Goal: Communication & Community: Answer question/provide support

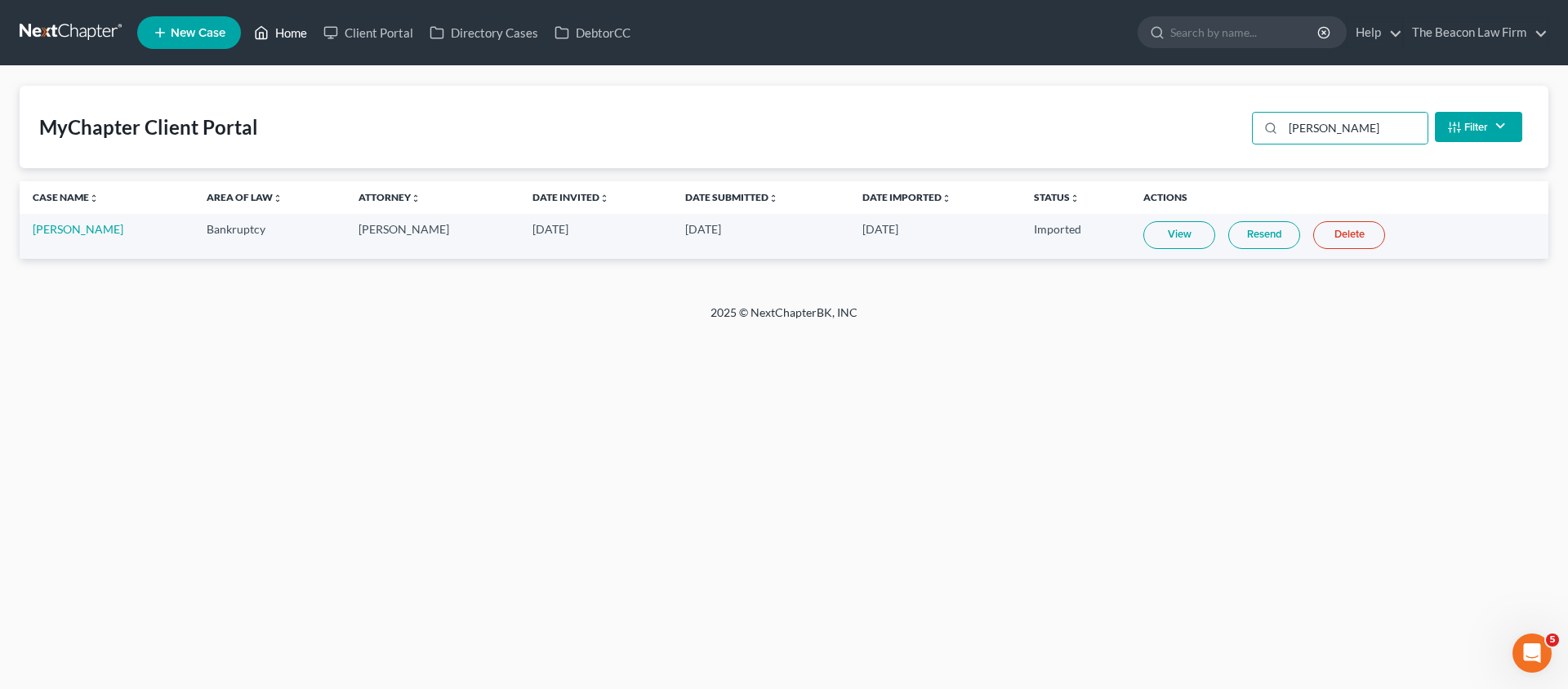
type input "[PERSON_NAME]"
click at [288, 32] on link "Home" at bounding box center [280, 32] width 69 height 29
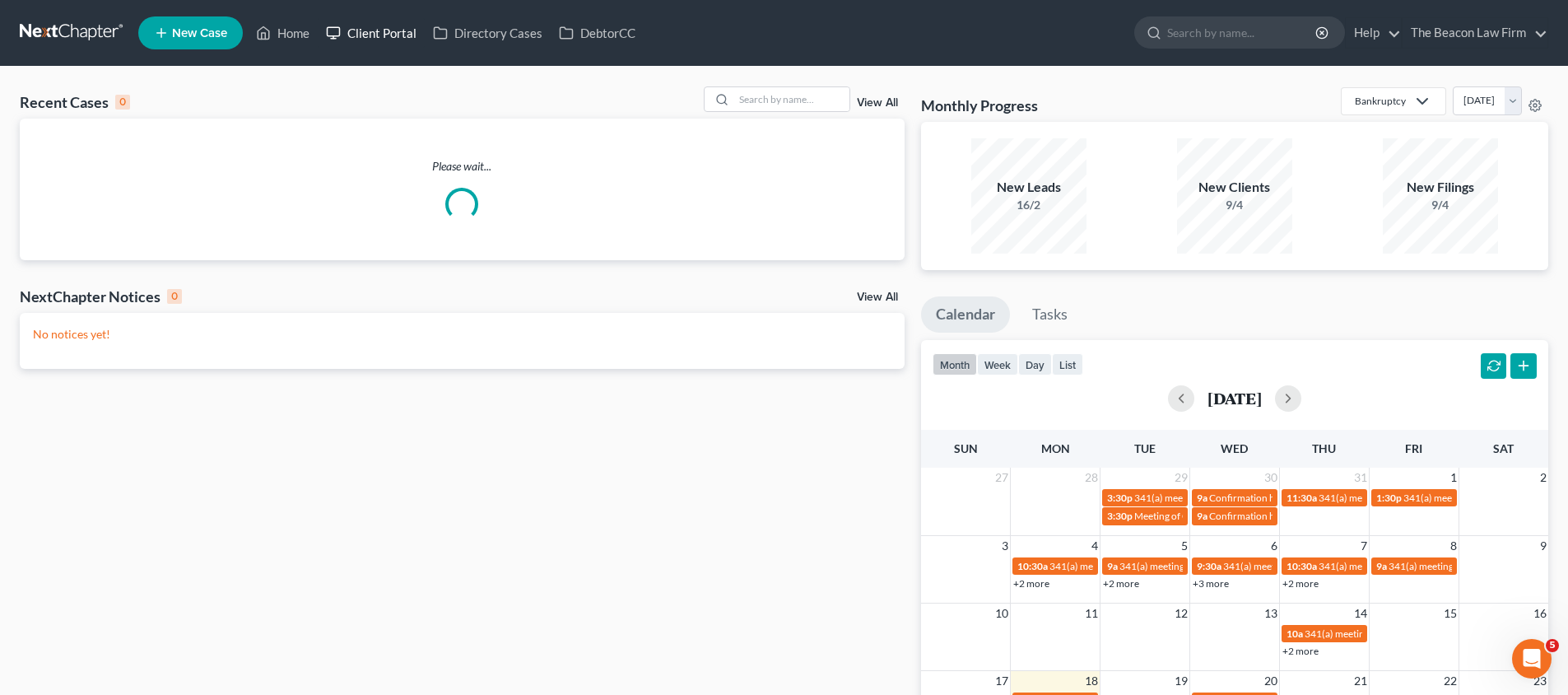
click at [339, 34] on icon at bounding box center [334, 32] width 15 height 20
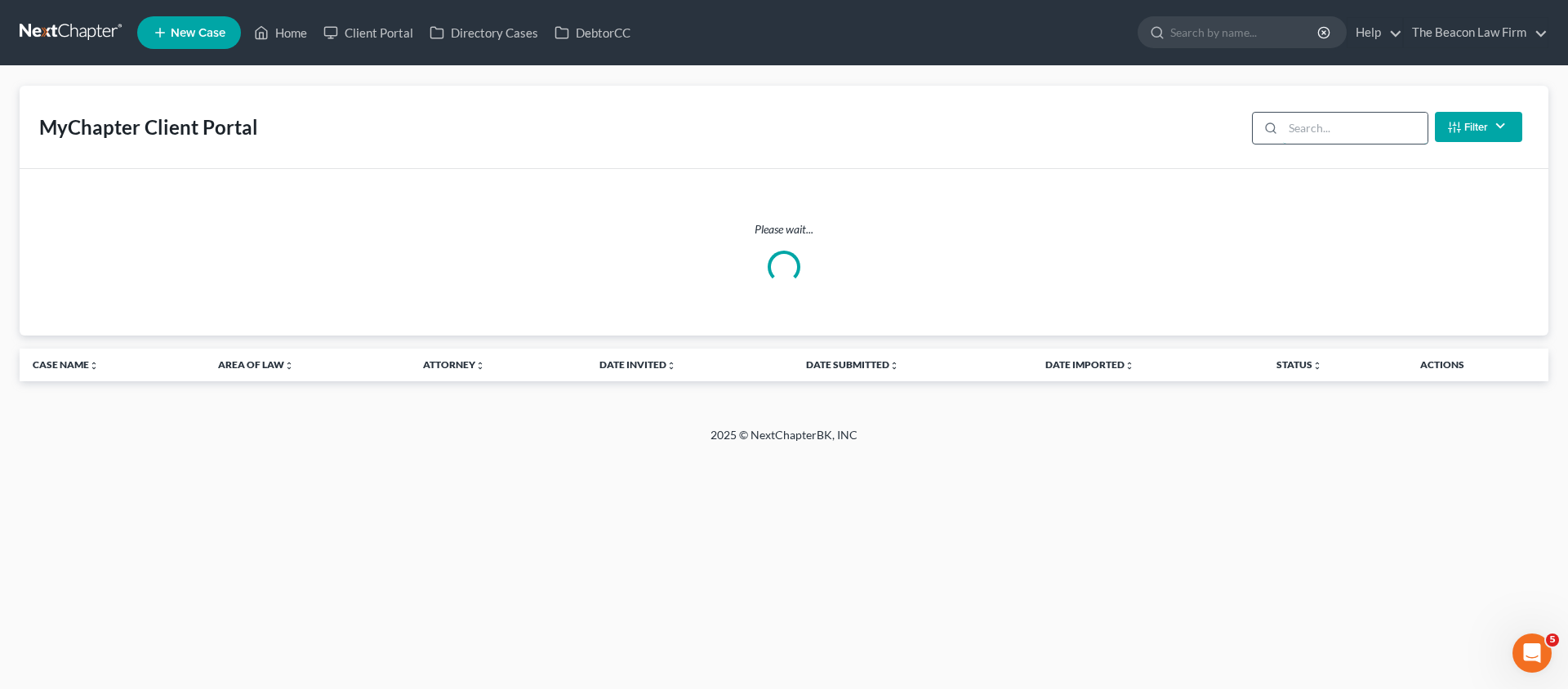
drag, startPoint x: 1289, startPoint y: 127, endPoint x: 1302, endPoint y: 127, distance: 13.0
click at [1295, 127] on input "search" at bounding box center [1355, 127] width 144 height 31
paste input "[PERSON_NAME]"
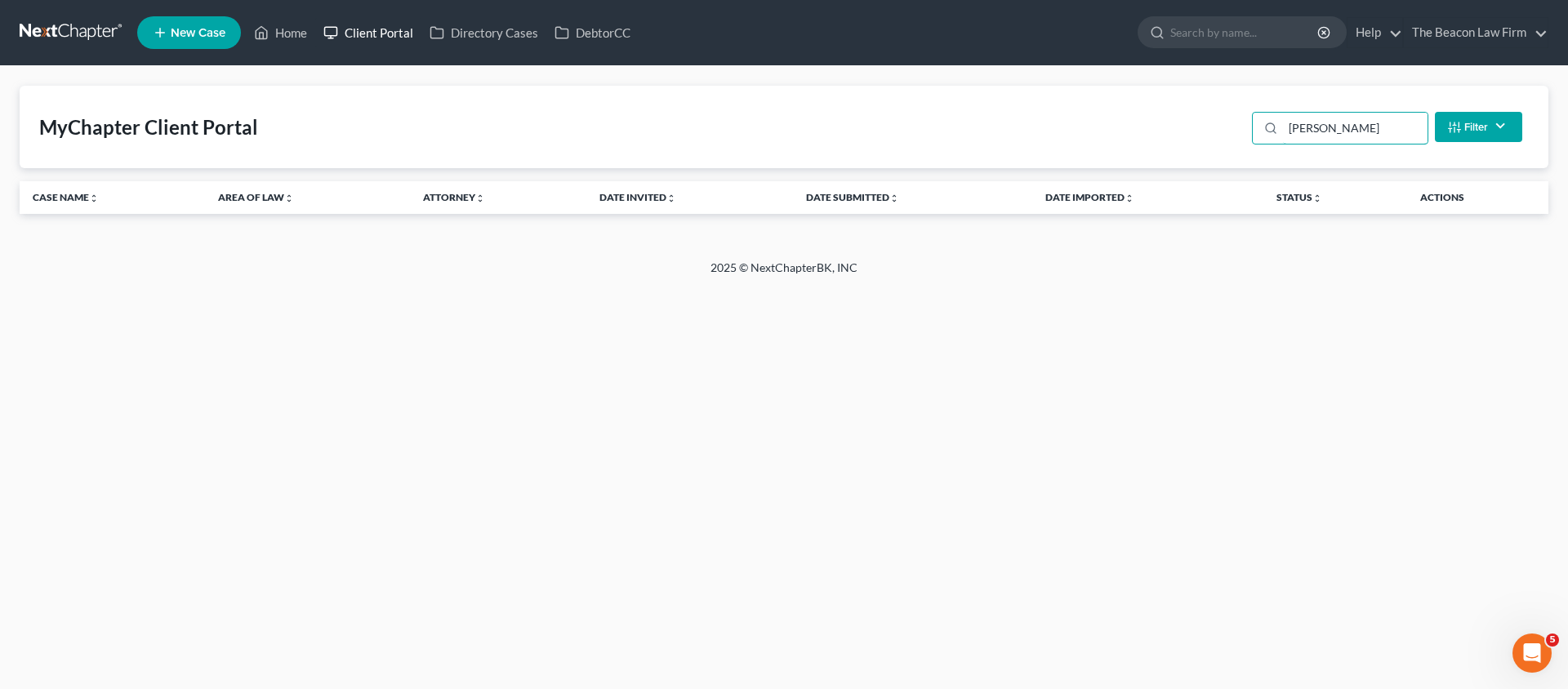
type input "[PERSON_NAME]"
click at [328, 34] on icon at bounding box center [331, 32] width 15 height 20
click at [294, 37] on link "Home" at bounding box center [280, 32] width 69 height 29
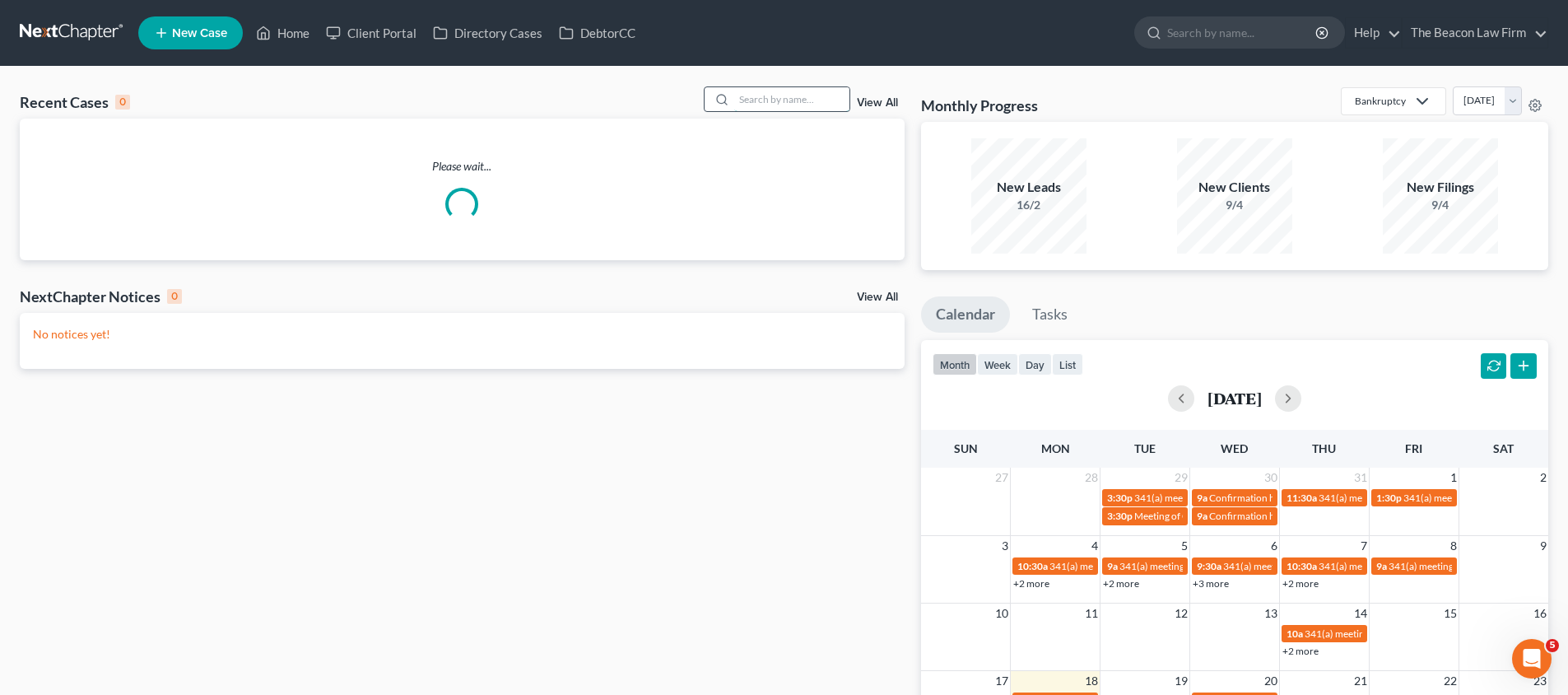
paste input "[PERSON_NAME]"
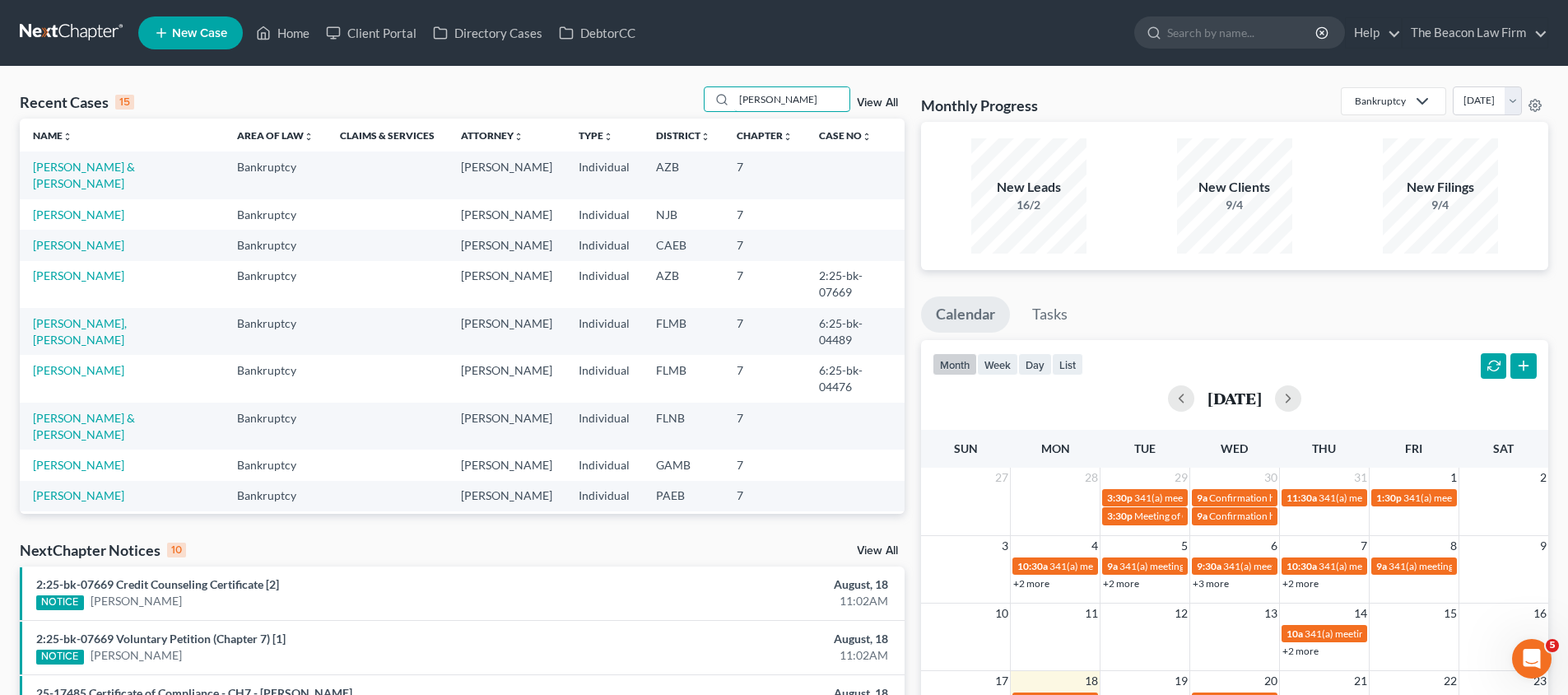
type input "[PERSON_NAME]"
drag, startPoint x: 746, startPoint y: 114, endPoint x: 753, endPoint y: 108, distance: 9.2
click at [746, 113] on div "Recent Cases 15 Megan Green View All" at bounding box center [462, 102] width 885 height 32
drag, startPoint x: 818, startPoint y: 100, endPoint x: 641, endPoint y: 94, distance: 177.1
click at [647, 99] on div "Recent Cases 15 Megan Green View All" at bounding box center [462, 102] width 885 height 32
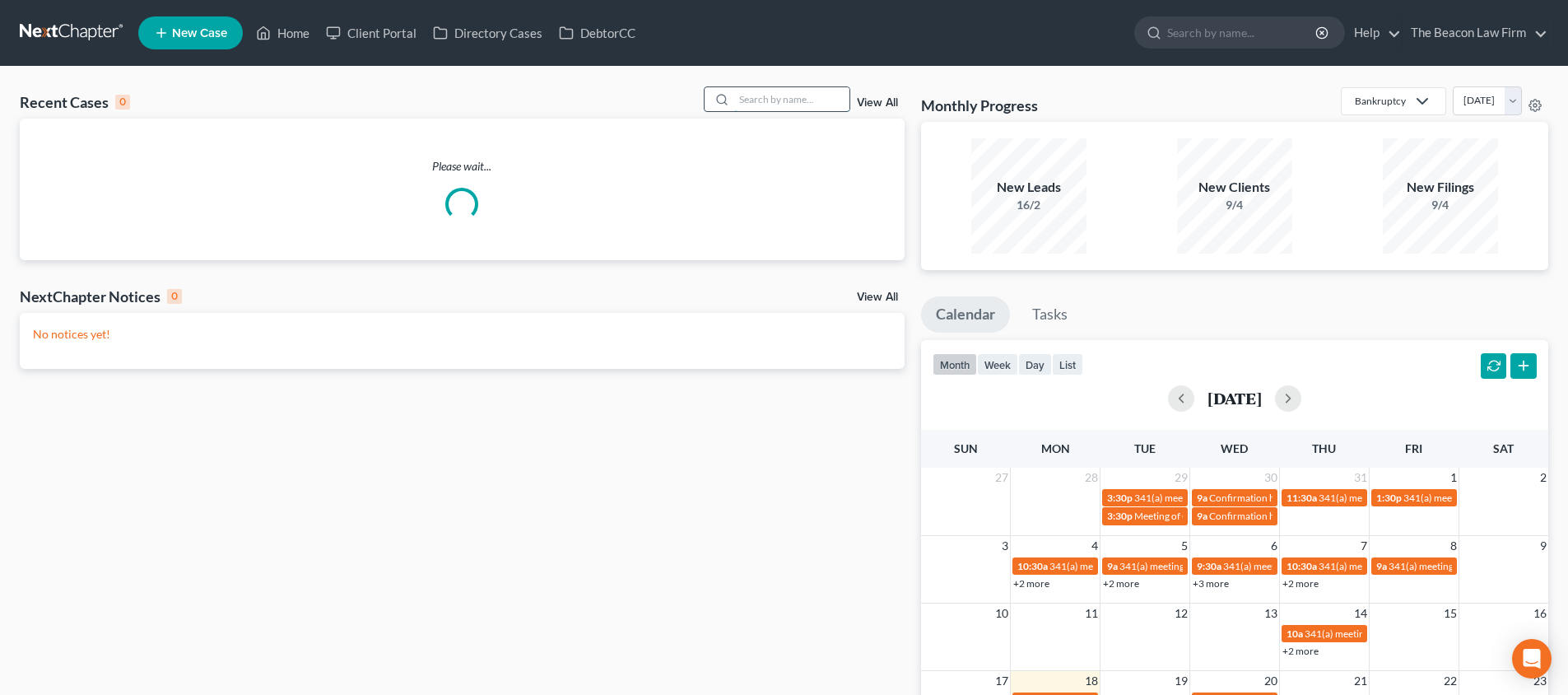
click at [754, 104] on input "search" at bounding box center [792, 98] width 115 height 24
paste input "[PERSON_NAME]"
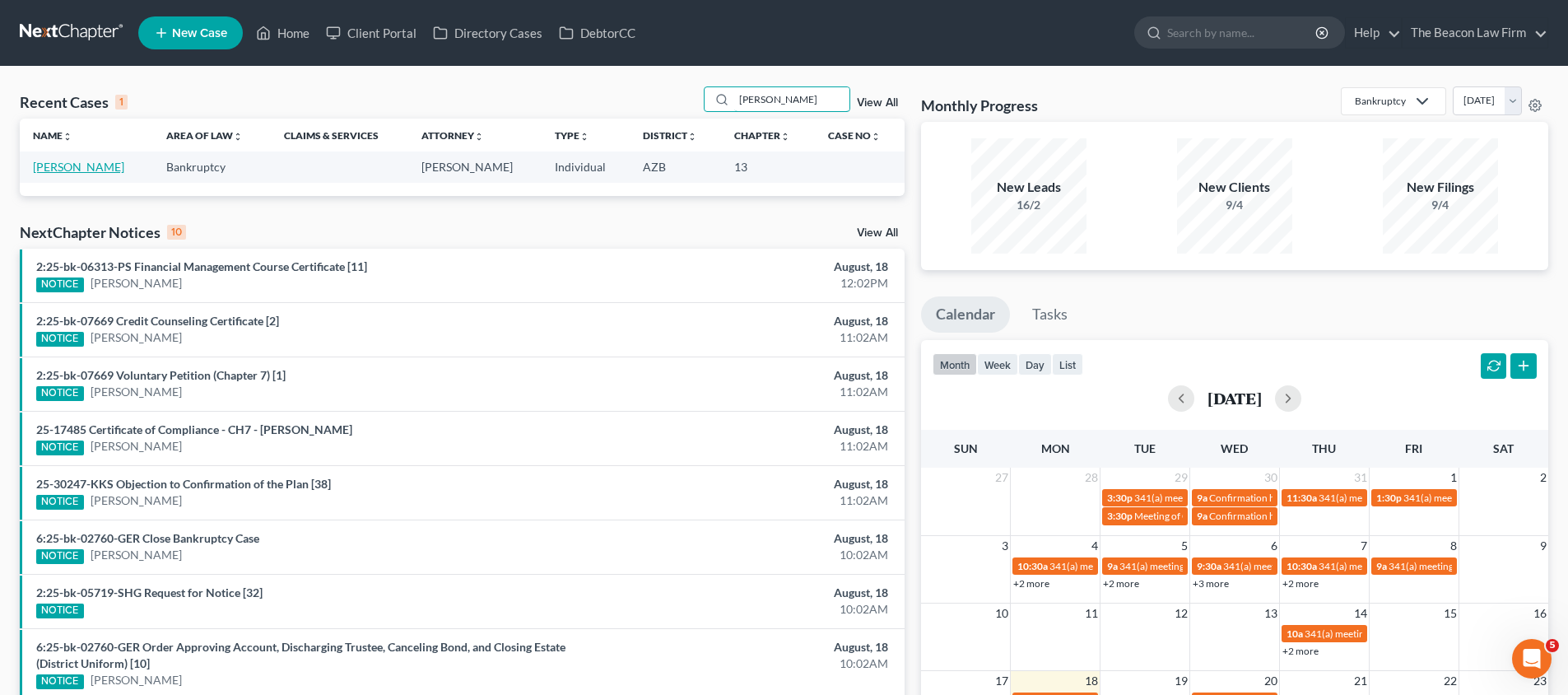
type input "[PERSON_NAME]"
click at [63, 165] on link "[PERSON_NAME]" at bounding box center [78, 166] width 92 height 14
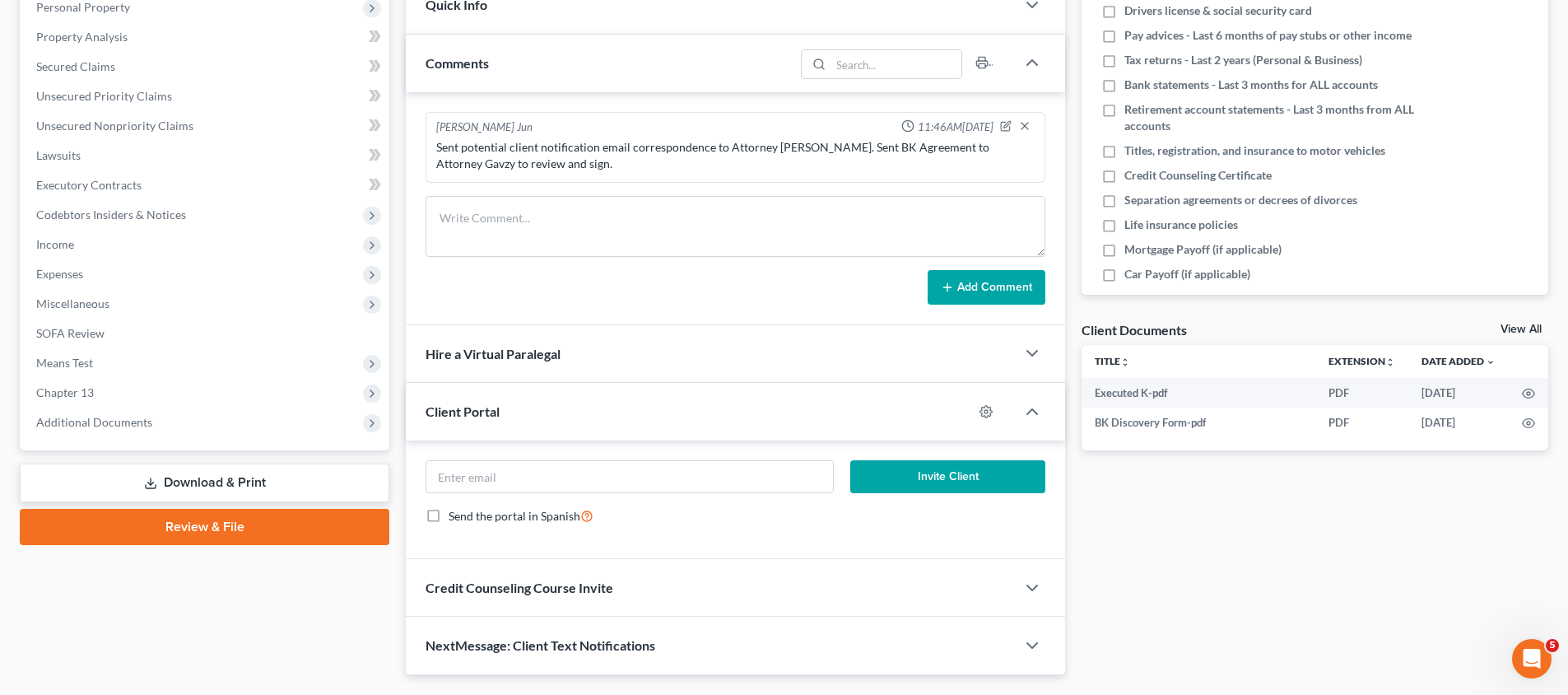
scroll to position [337, 0]
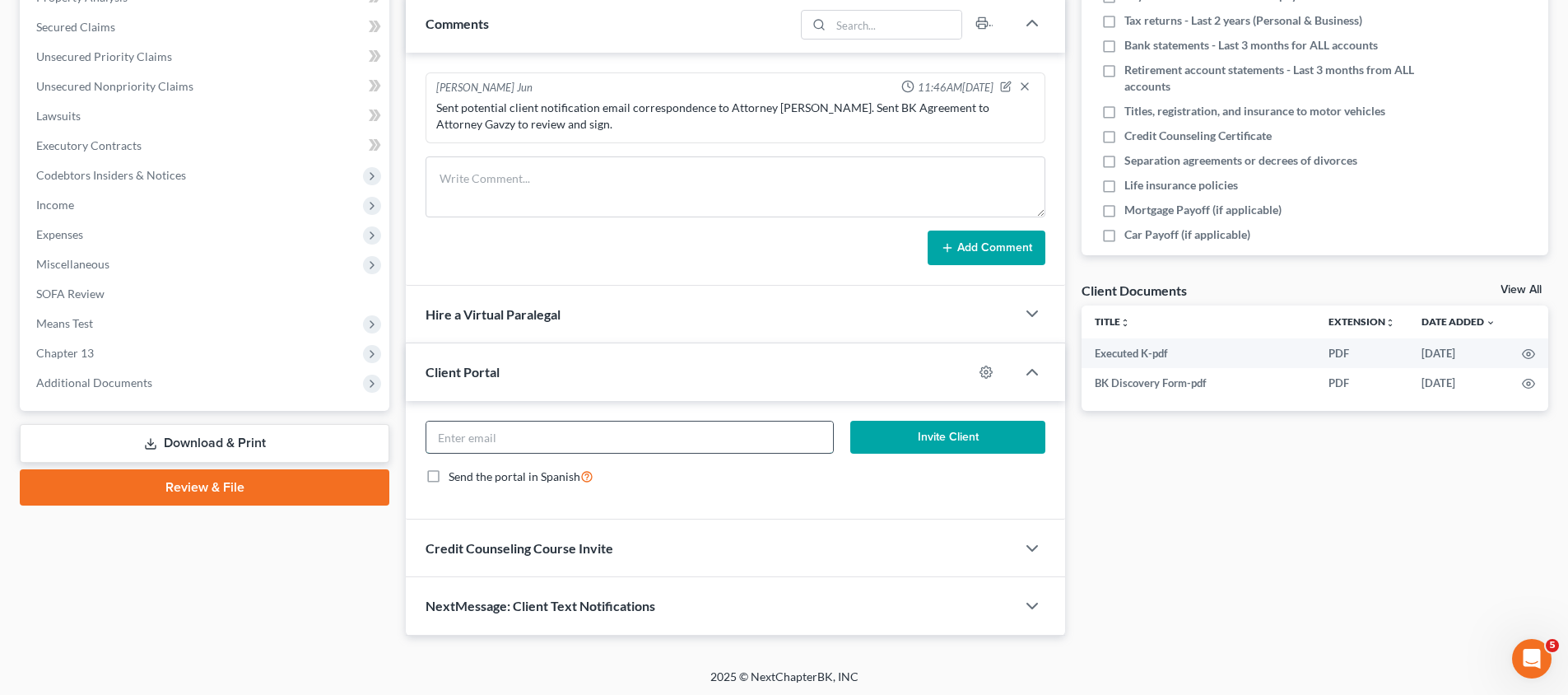
drag, startPoint x: 672, startPoint y: 451, endPoint x: 682, endPoint y: 443, distance: 12.8
click at [670, 452] on div at bounding box center [629, 437] width 407 height 33
click at [538, 437] on input "email" at bounding box center [629, 437] width 405 height 31
paste input "megan.greenaz@gmail.com"
type input "megan.greenaz@gmail.com"
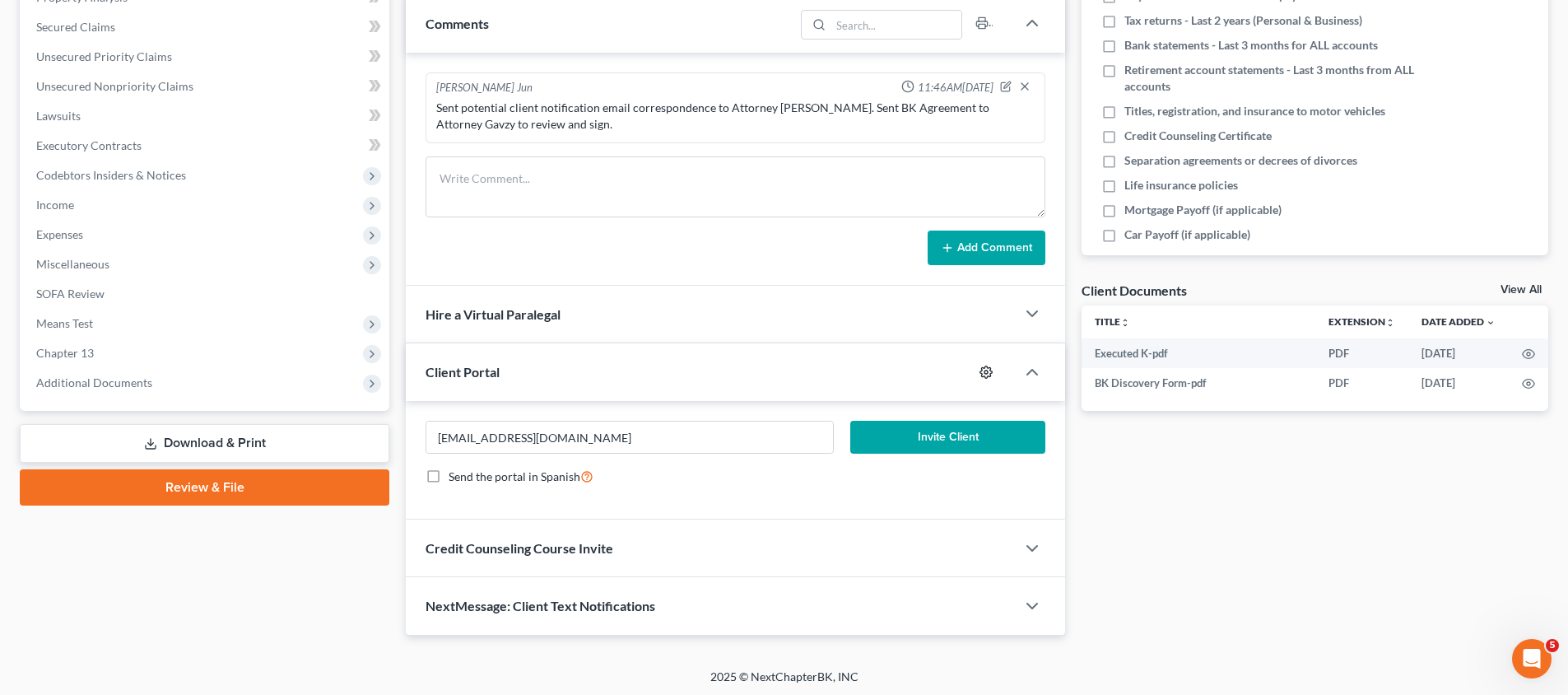
click at [987, 368] on icon "button" at bounding box center [986, 373] width 13 height 13
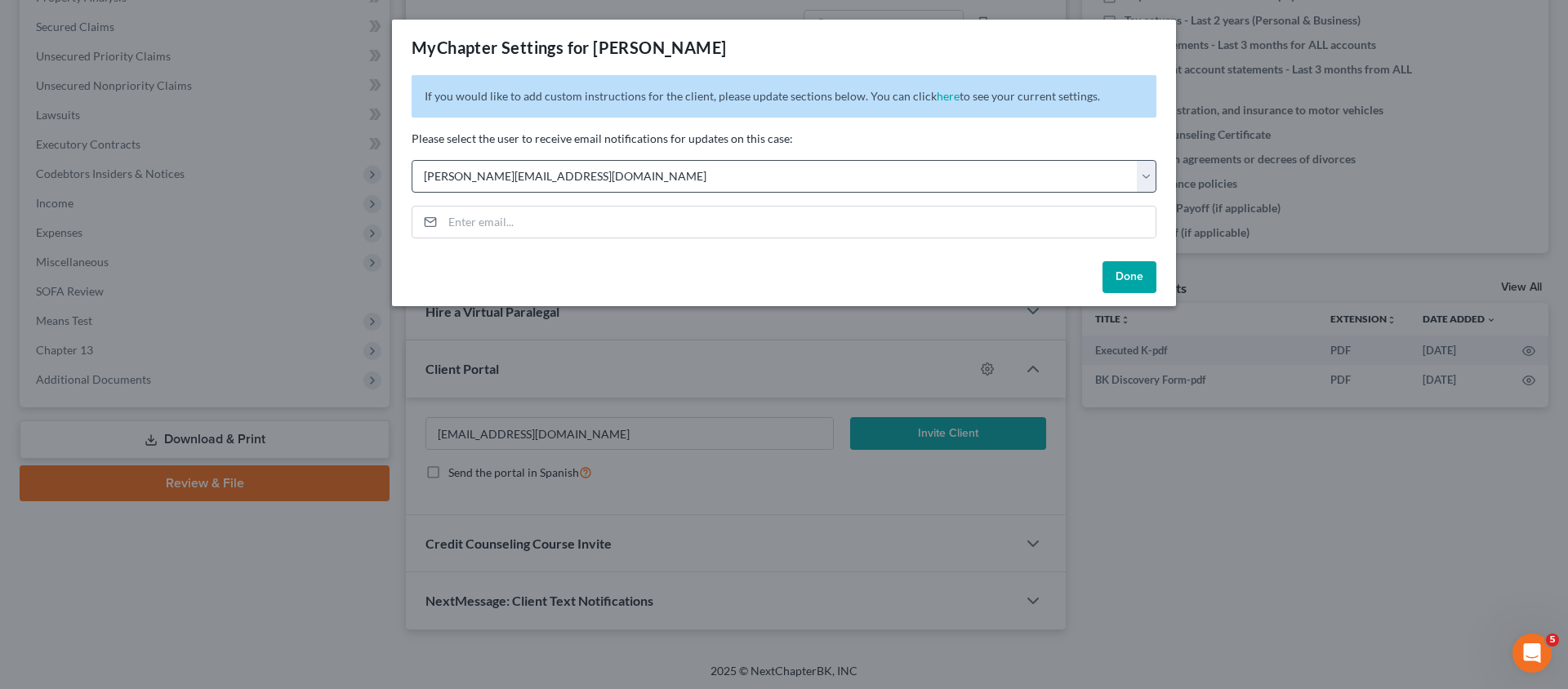
drag, startPoint x: 1139, startPoint y: 286, endPoint x: 753, endPoint y: 174, distance: 401.9
click at [753, 174] on div "MyChapter Settings for Green, Megan If you would like to add custom instruction…" at bounding box center [784, 163] width 784 height 287
select select "2"
click at [1111, 276] on button "Done" at bounding box center [1129, 277] width 53 height 33
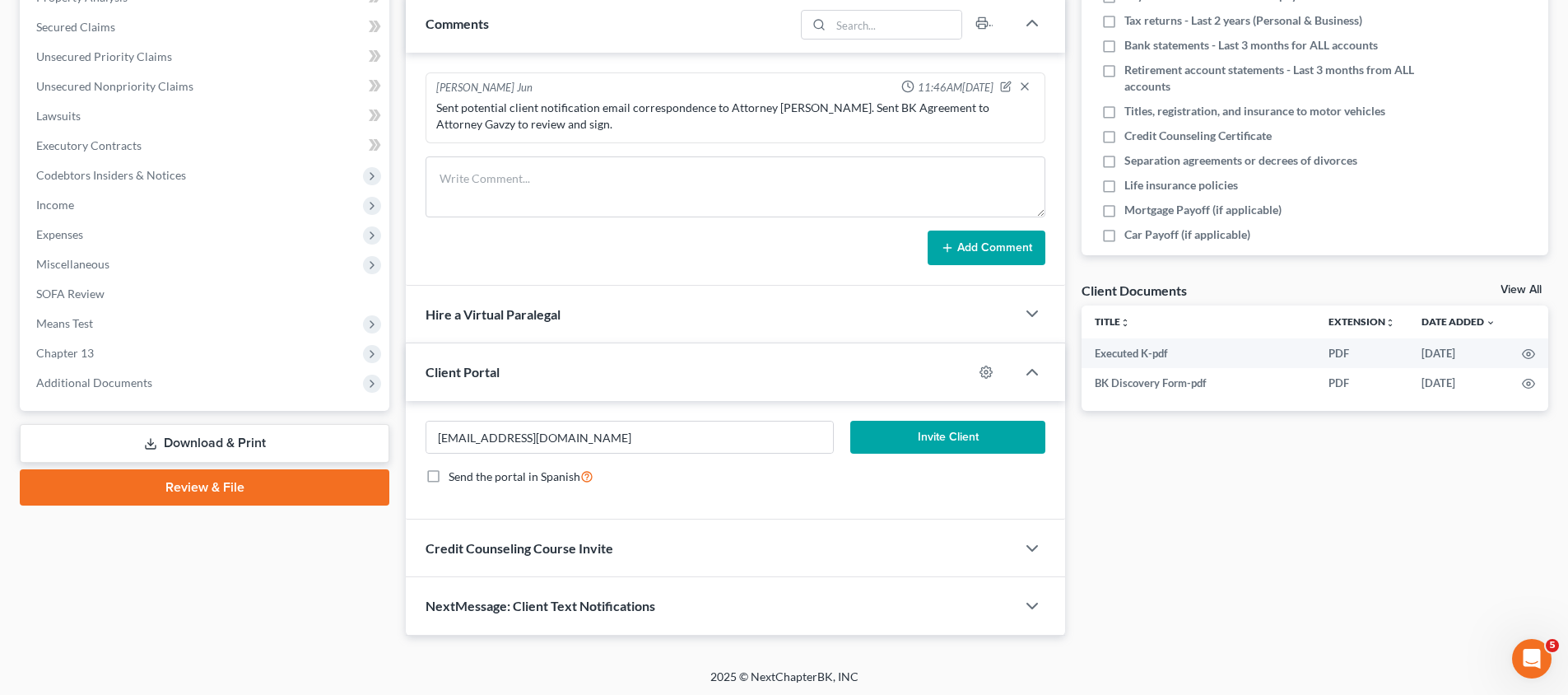
click at [997, 433] on button "Invite Client" at bounding box center [948, 437] width 196 height 33
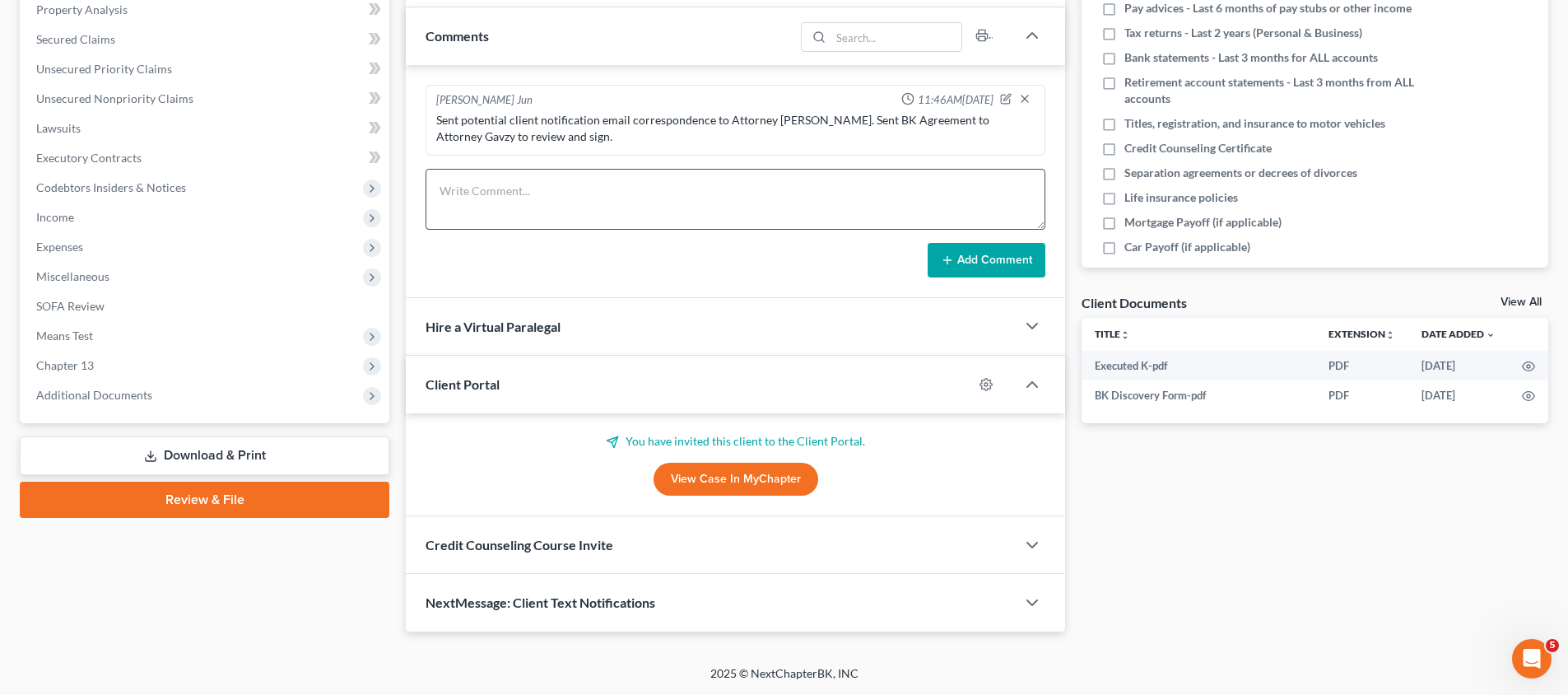
scroll to position [322, 0]
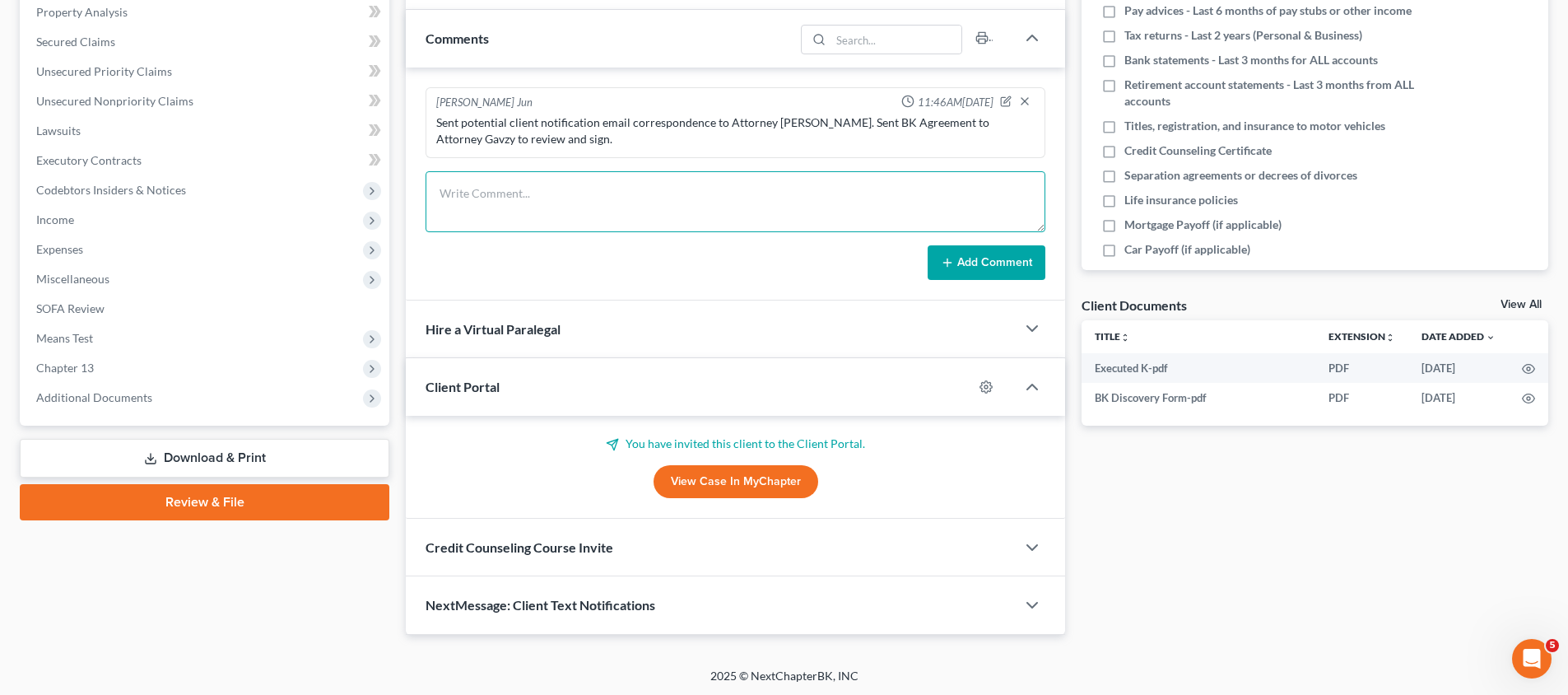
click at [529, 206] on textarea at bounding box center [735, 201] width 620 height 61
click at [583, 219] on textarea at bounding box center [735, 201] width 620 height 61
paste textarea "Client is paid in full. Sent client and Attorney Kim petition preparation email…"
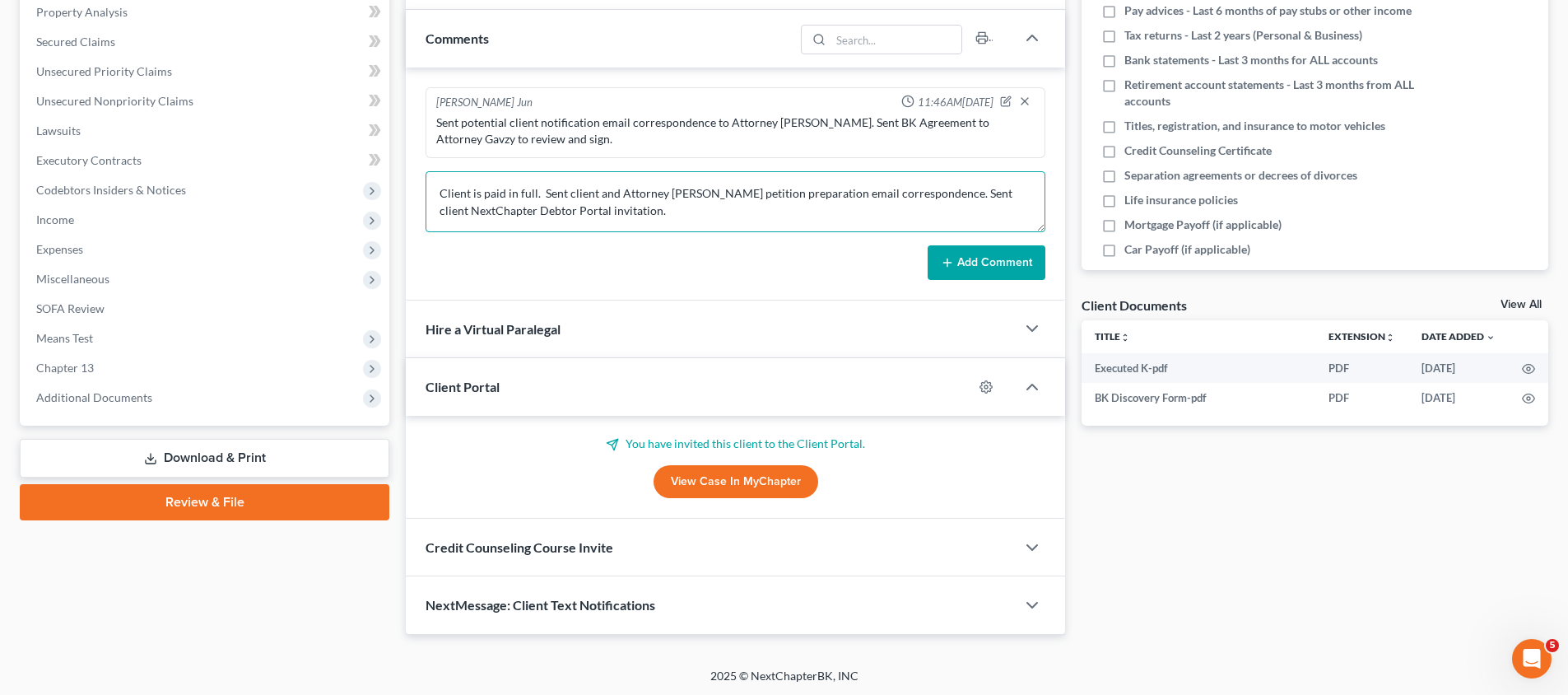
click at [685, 193] on textarea "Client is paid in full. Sent client and Attorney Kim petition preparation email…" at bounding box center [735, 201] width 620 height 61
type textarea "Client is paid in full. Sent client and Attorney Gavzy petition preparation ema…"
click at [992, 264] on button "Add Comment" at bounding box center [987, 263] width 118 height 35
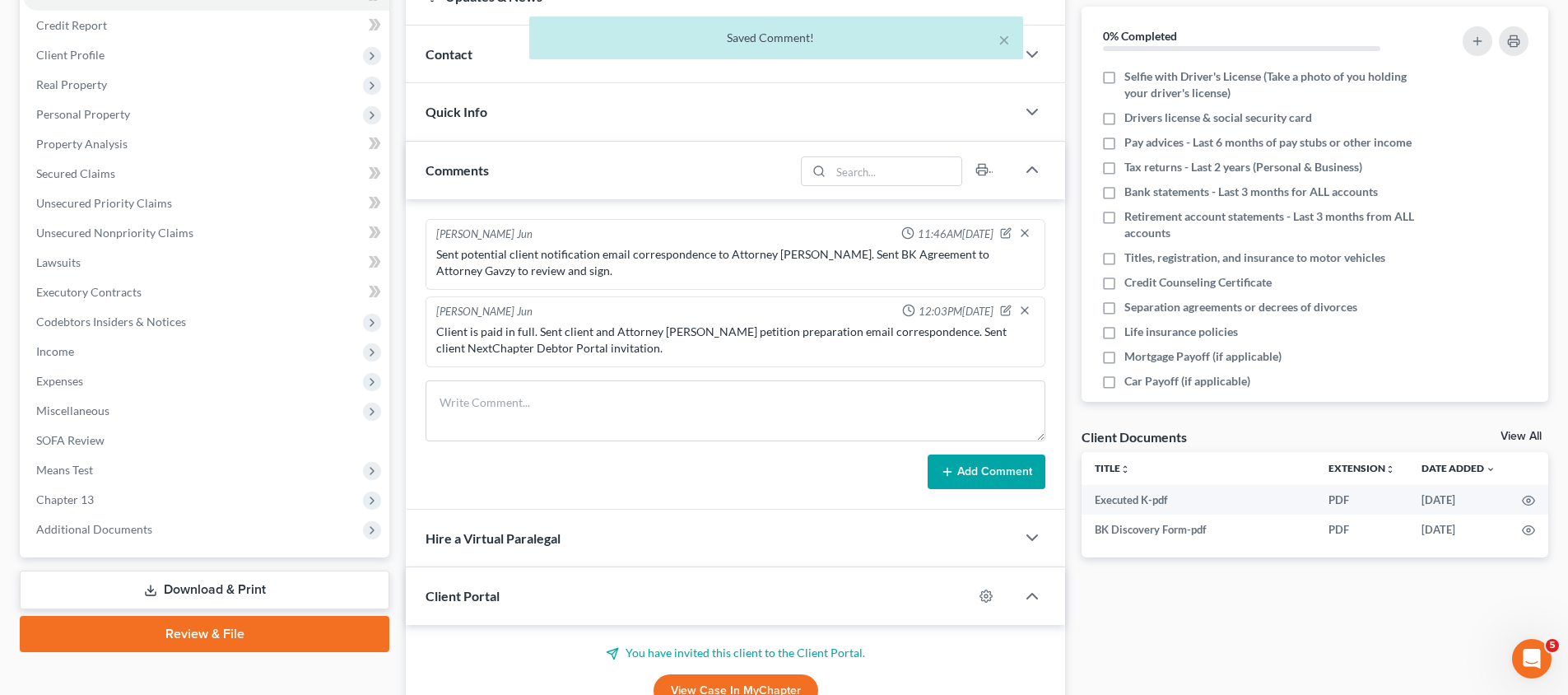
scroll to position [399, 0]
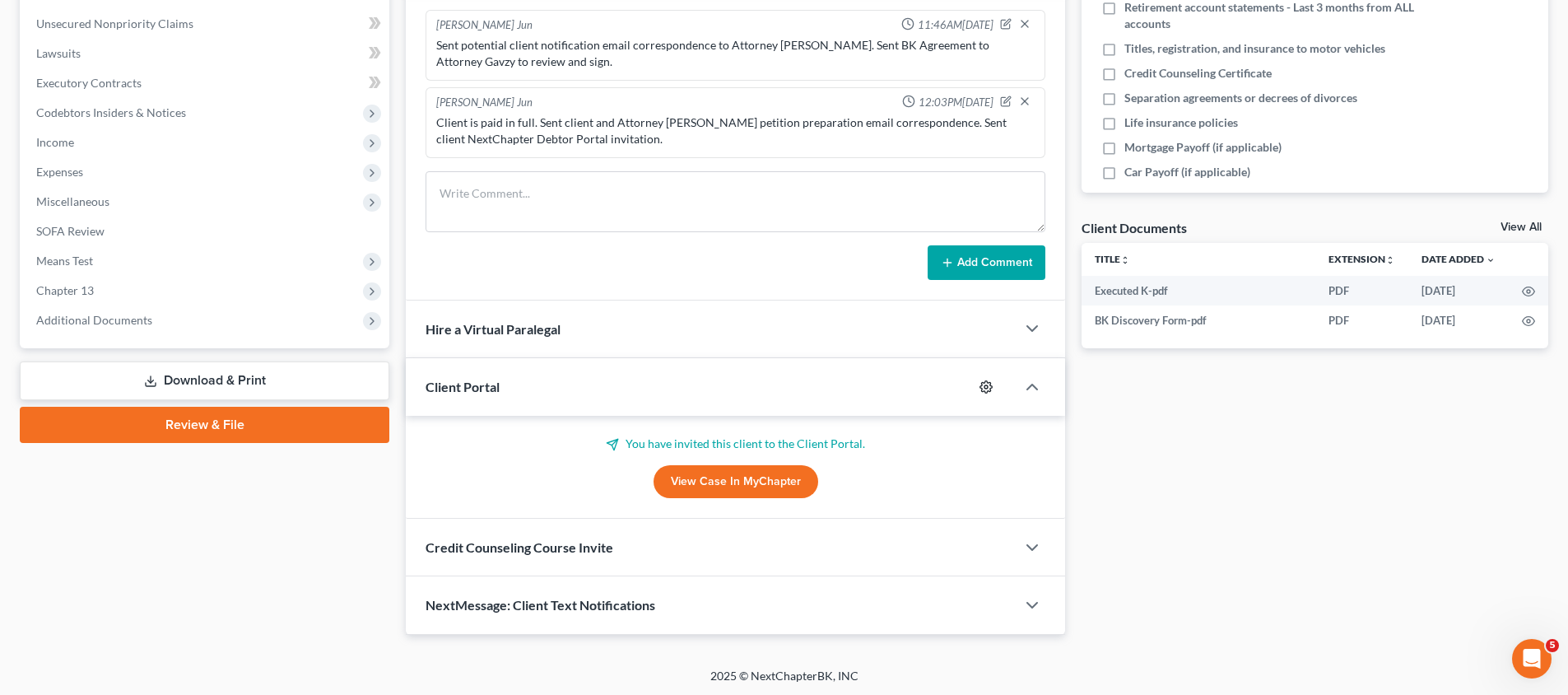
click at [982, 386] on icon "button" at bounding box center [986, 387] width 13 height 13
select select "2"
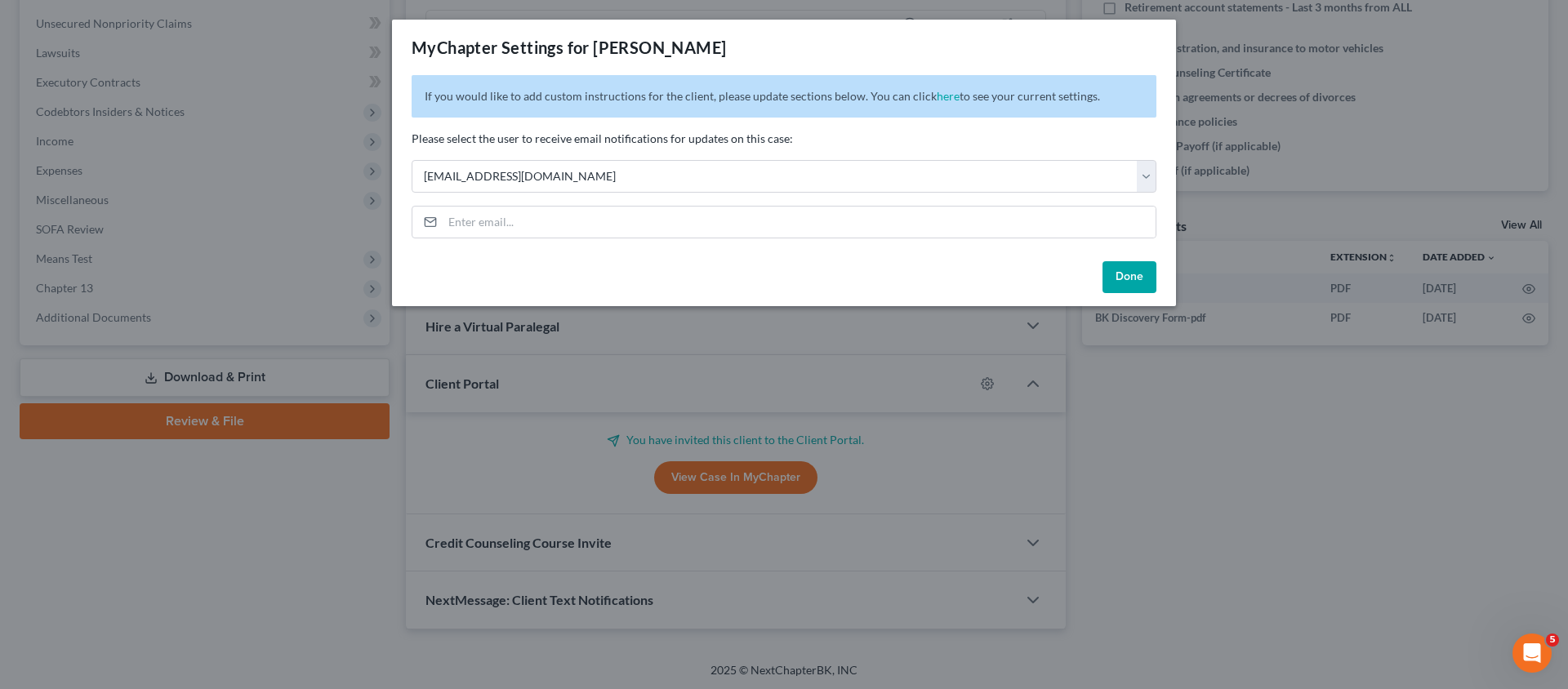
click at [1125, 270] on button "Done" at bounding box center [1129, 277] width 53 height 33
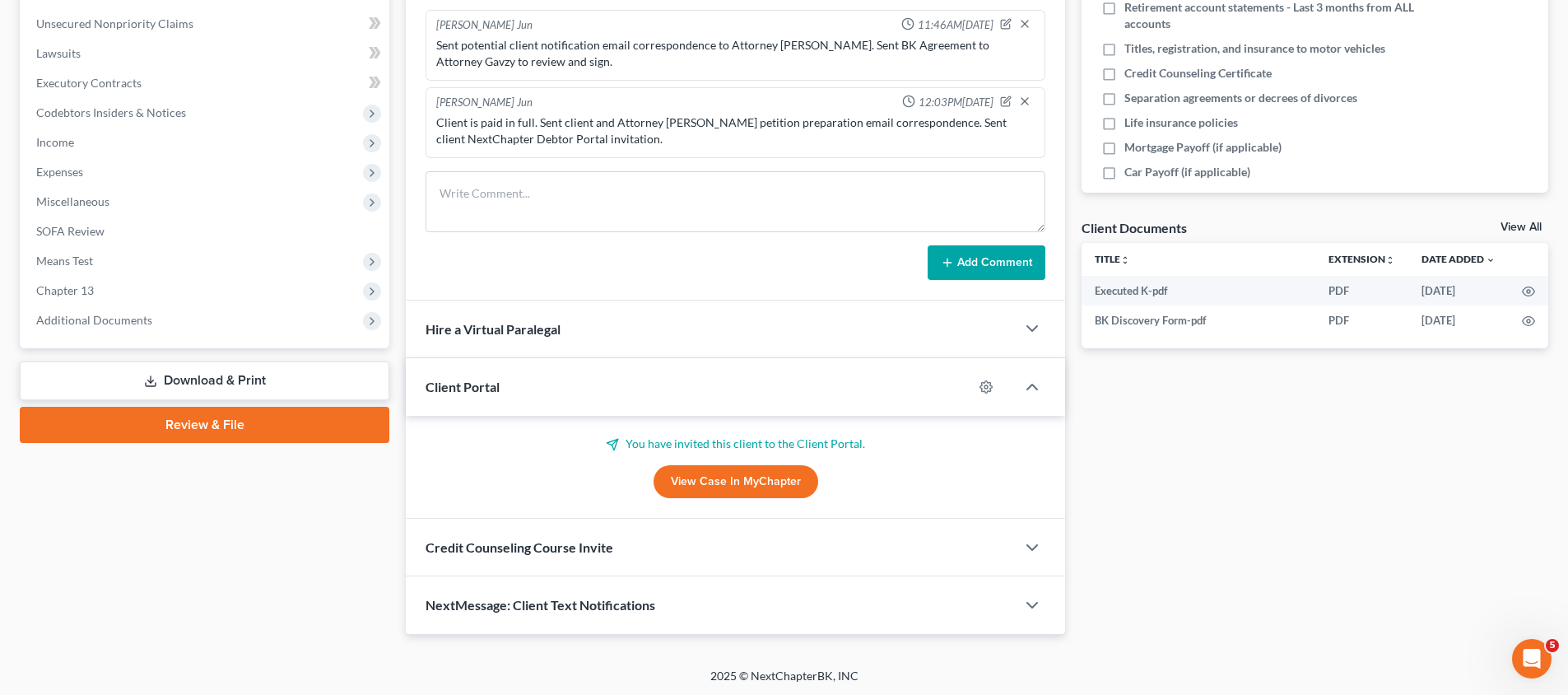
scroll to position [0, 0]
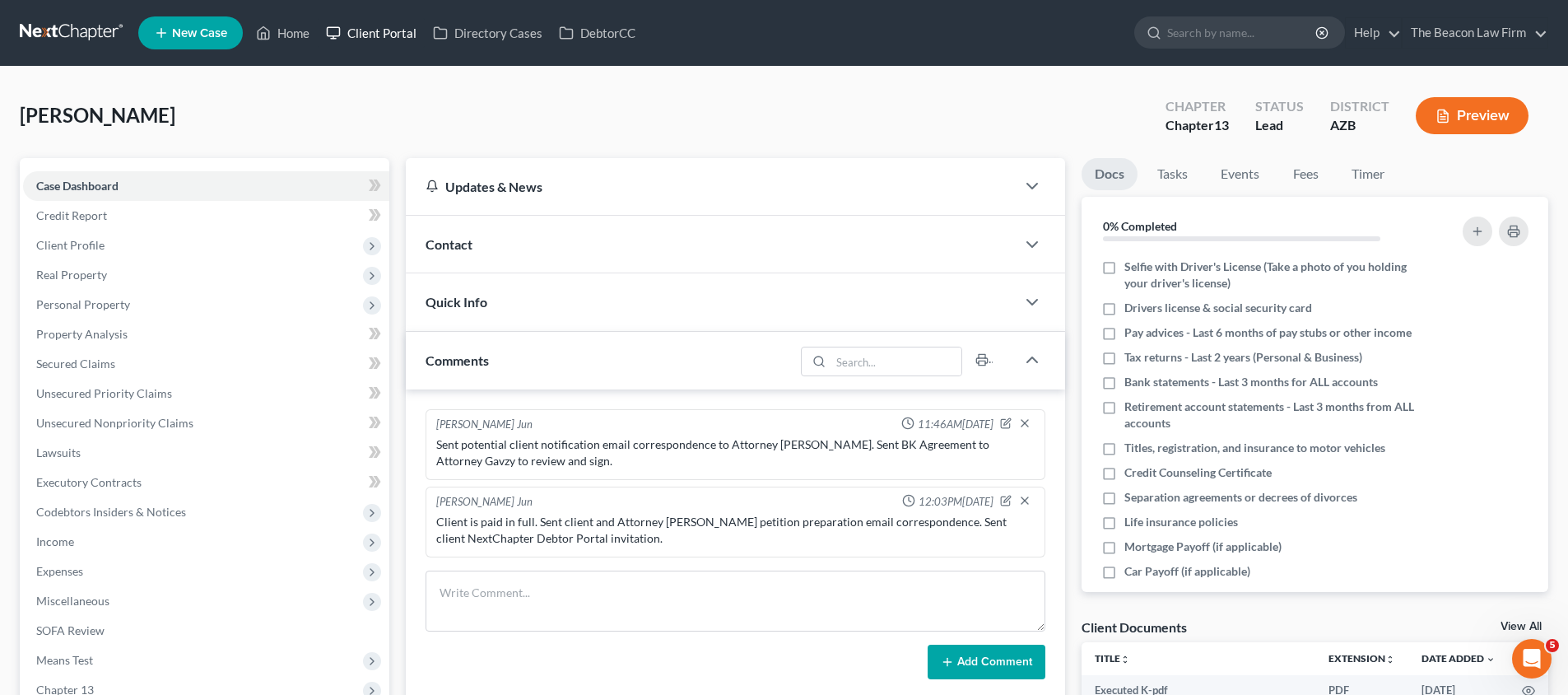
click at [372, 35] on link "Client Portal" at bounding box center [370, 32] width 107 height 29
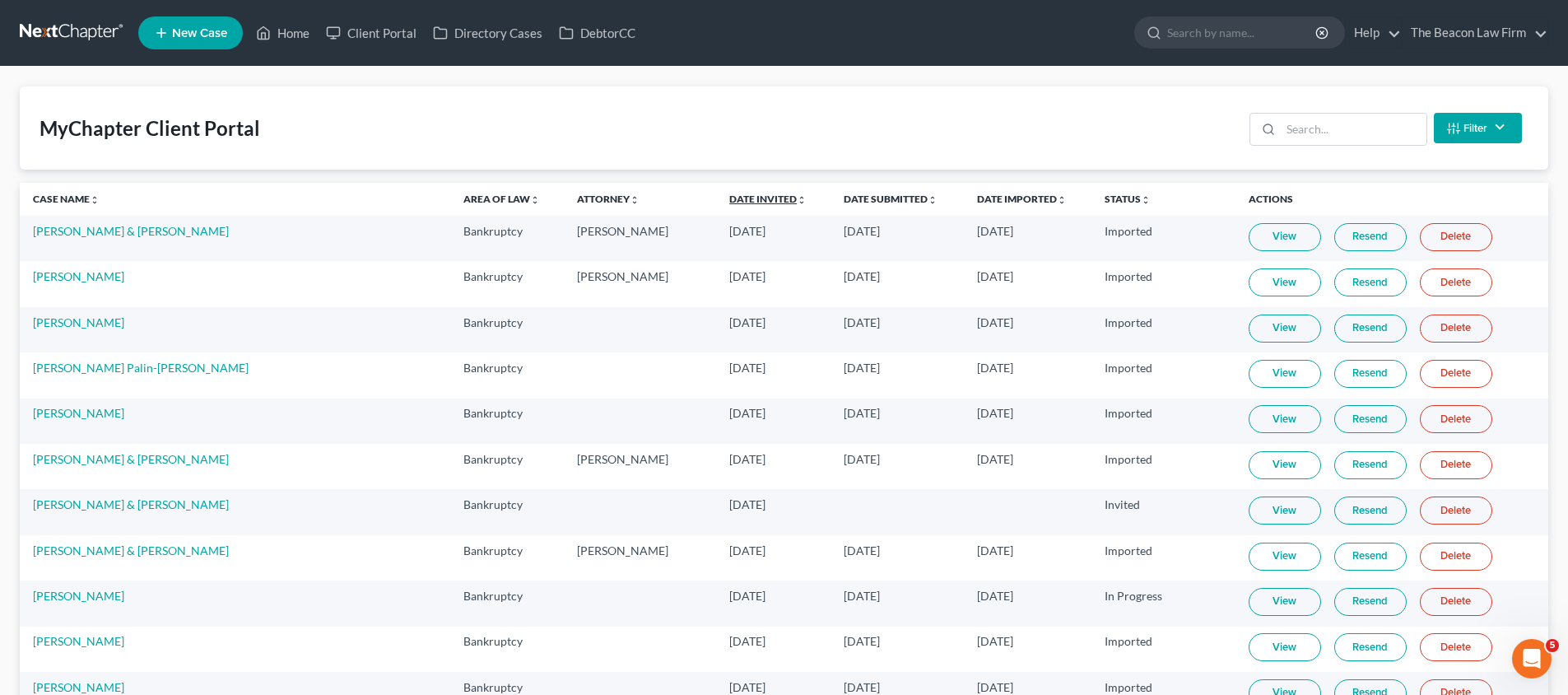
click at [730, 193] on link "Date Invited unfold_more expand_more expand_less" at bounding box center [768, 199] width 78 height 12
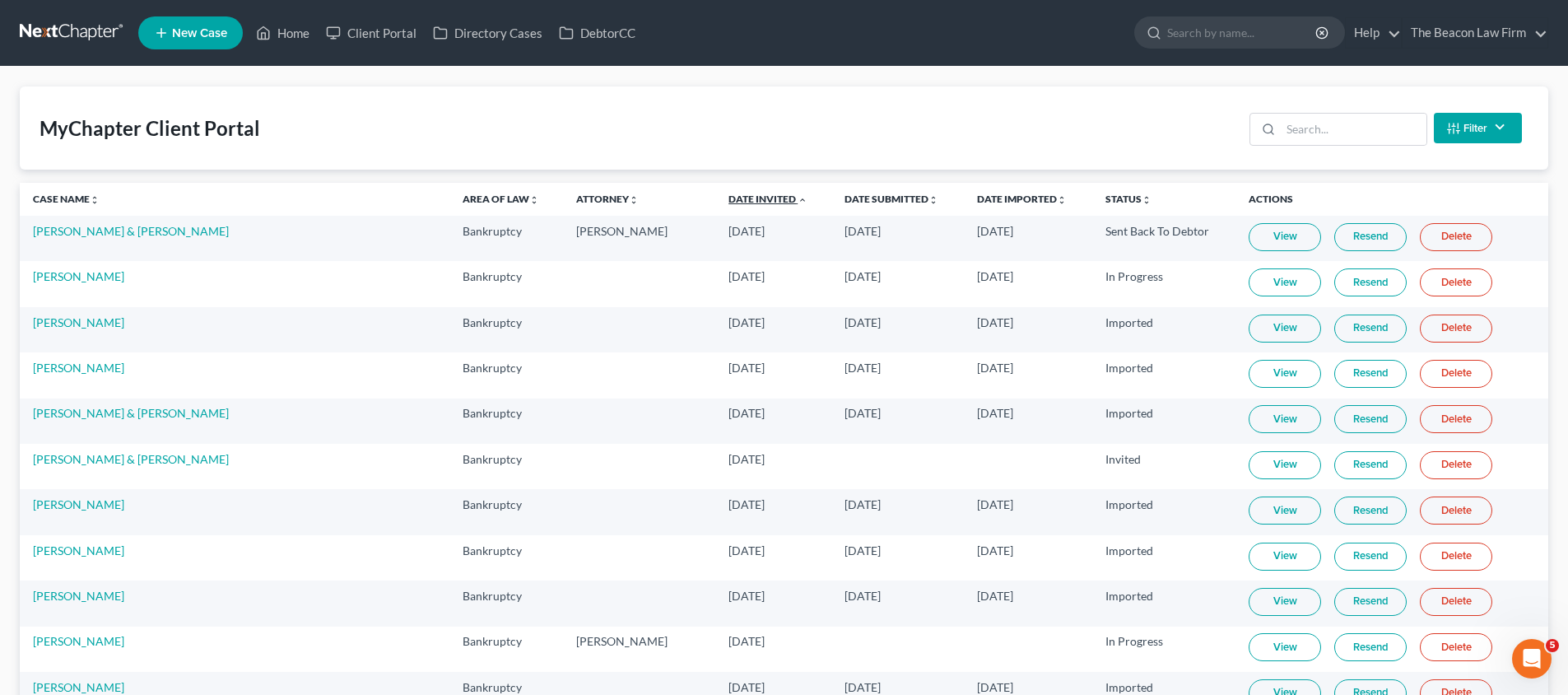
drag, startPoint x: 687, startPoint y: 194, endPoint x: 708, endPoint y: 205, distance: 23.7
click at [729, 194] on link "Date Invited unfold_more expand_more expand_less" at bounding box center [768, 199] width 79 height 12
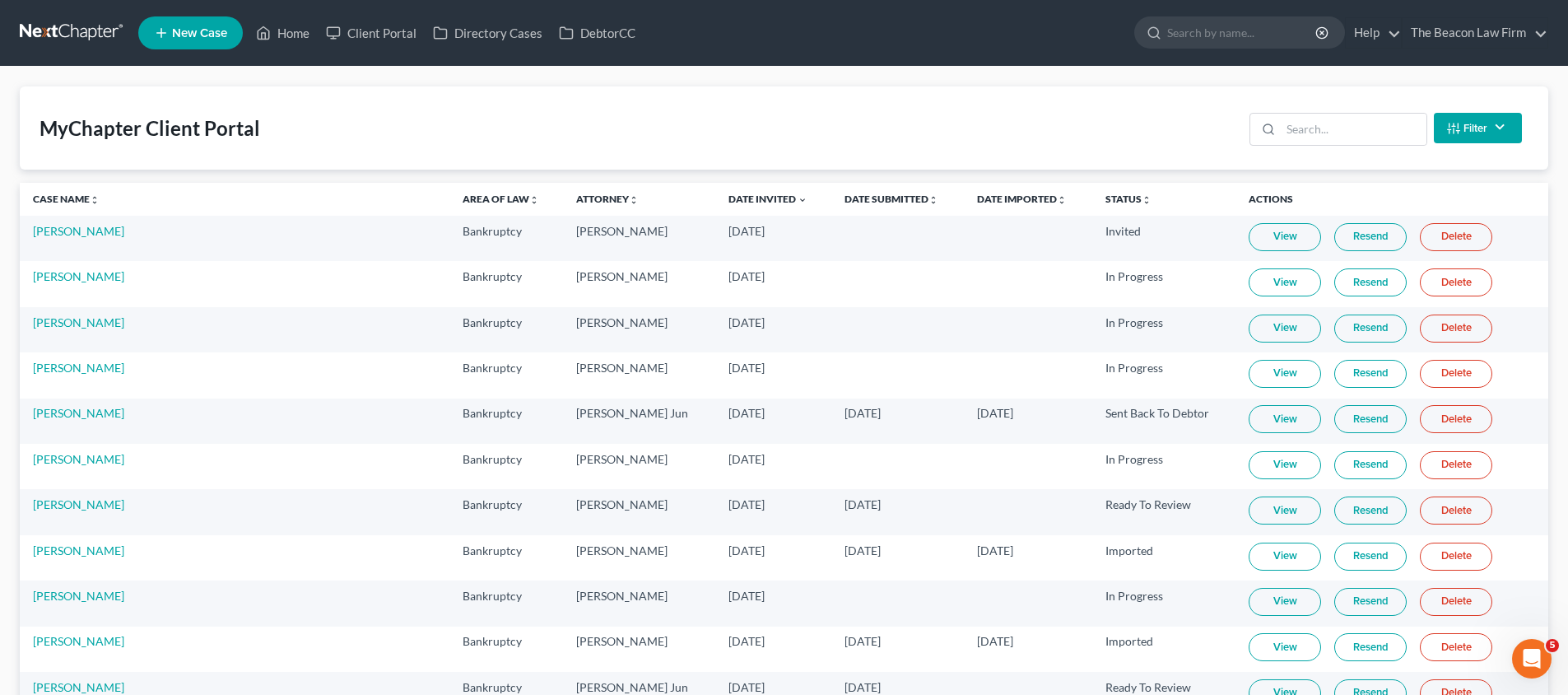
click at [1335, 235] on link "Resend" at bounding box center [1370, 237] width 73 height 28
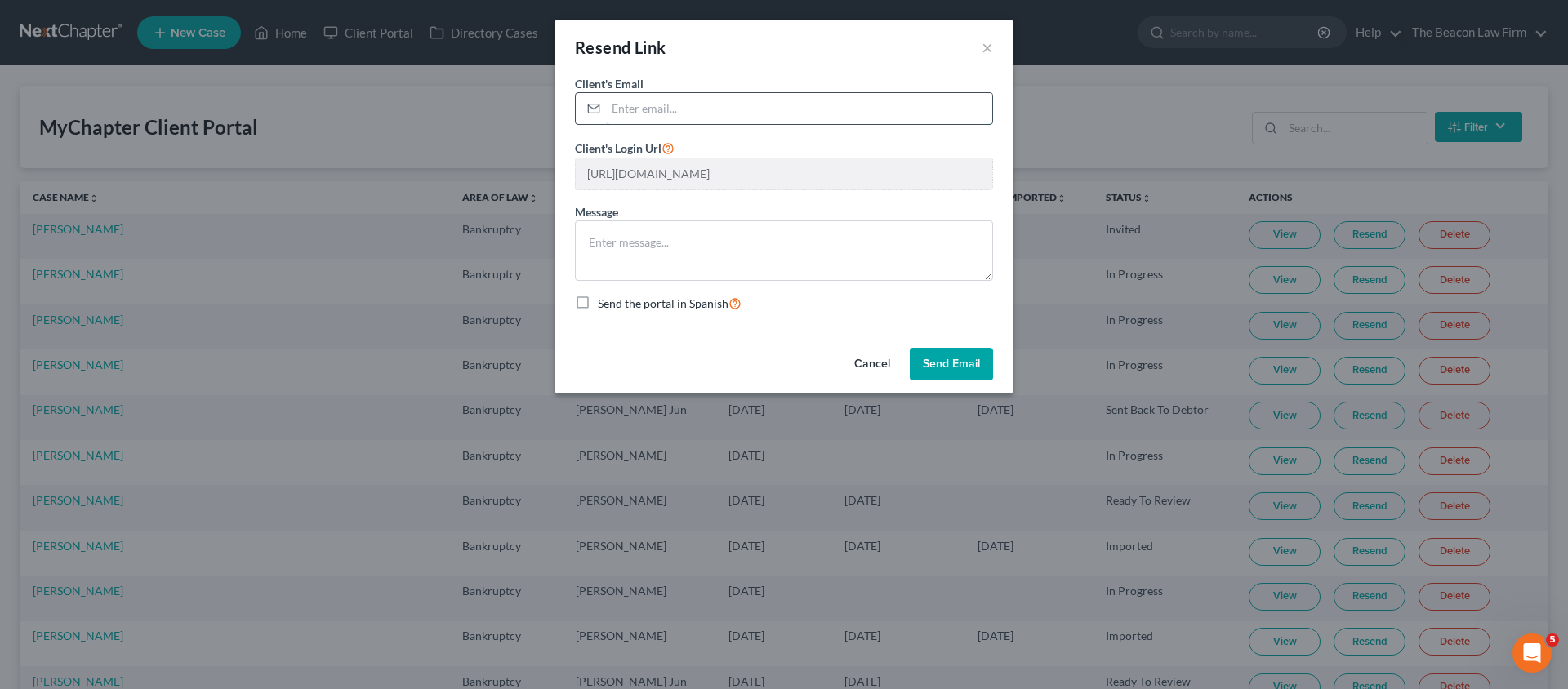
click at [679, 100] on input "email" at bounding box center [799, 108] width 386 height 31
paste input "megan.greenaz@gmail.com"
type input "megan.greenaz@gmail.com"
click at [972, 350] on button "Send Email" at bounding box center [951, 364] width 83 height 33
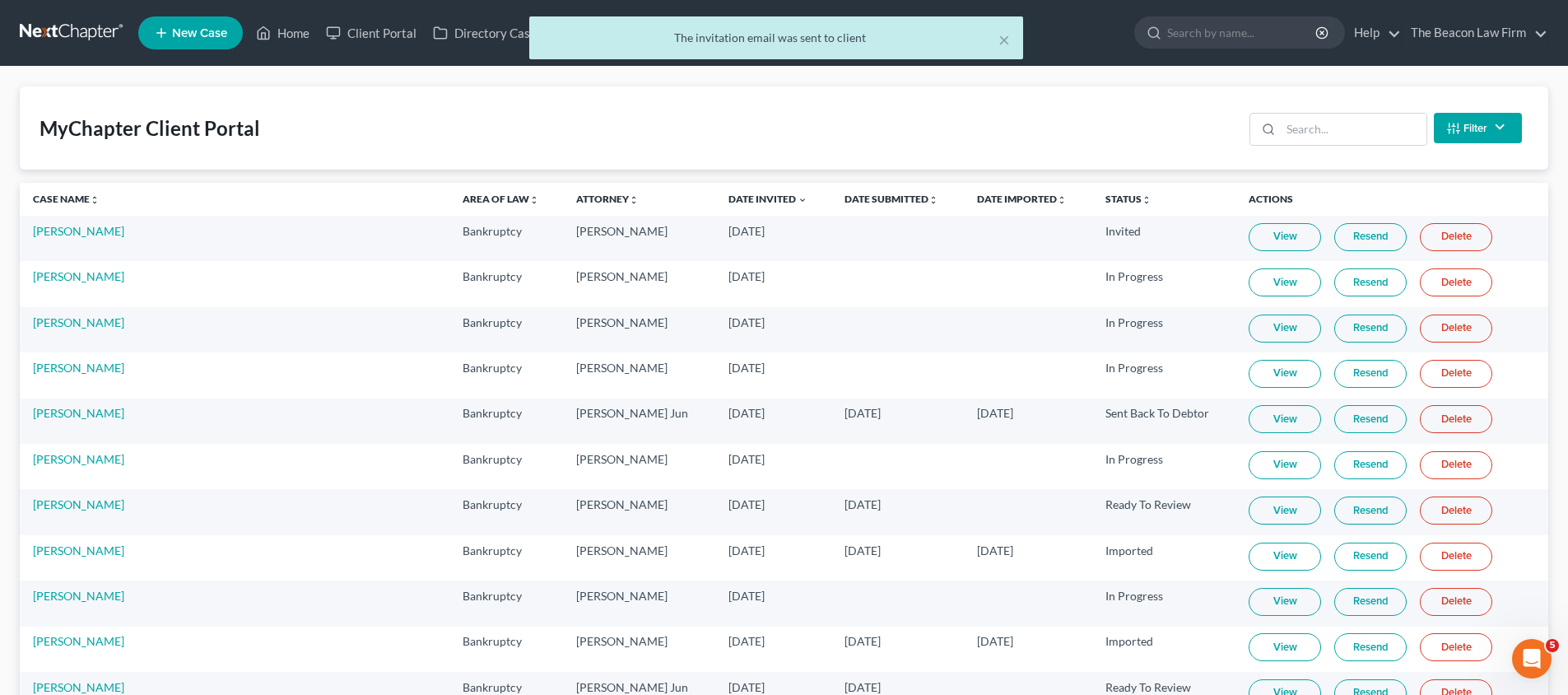
click at [301, 27] on div "× The invitation email was sent to client" at bounding box center [775, 42] width 1568 height 51
click at [298, 28] on div "× The invitation email was sent to client" at bounding box center [775, 42] width 1568 height 51
click at [290, 34] on div "× The invitation email was sent to client" at bounding box center [775, 42] width 1568 height 51
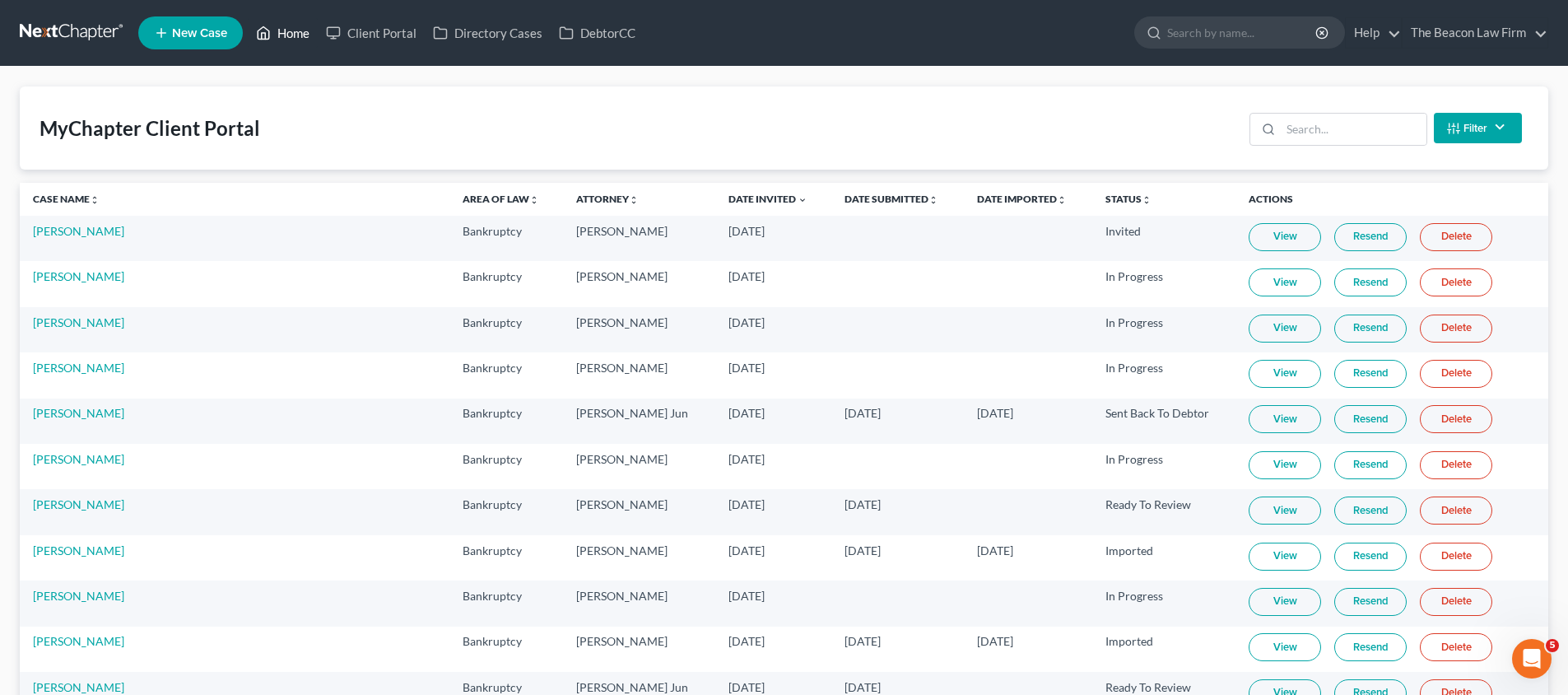
click at [294, 35] on link "Home" at bounding box center [283, 32] width 70 height 29
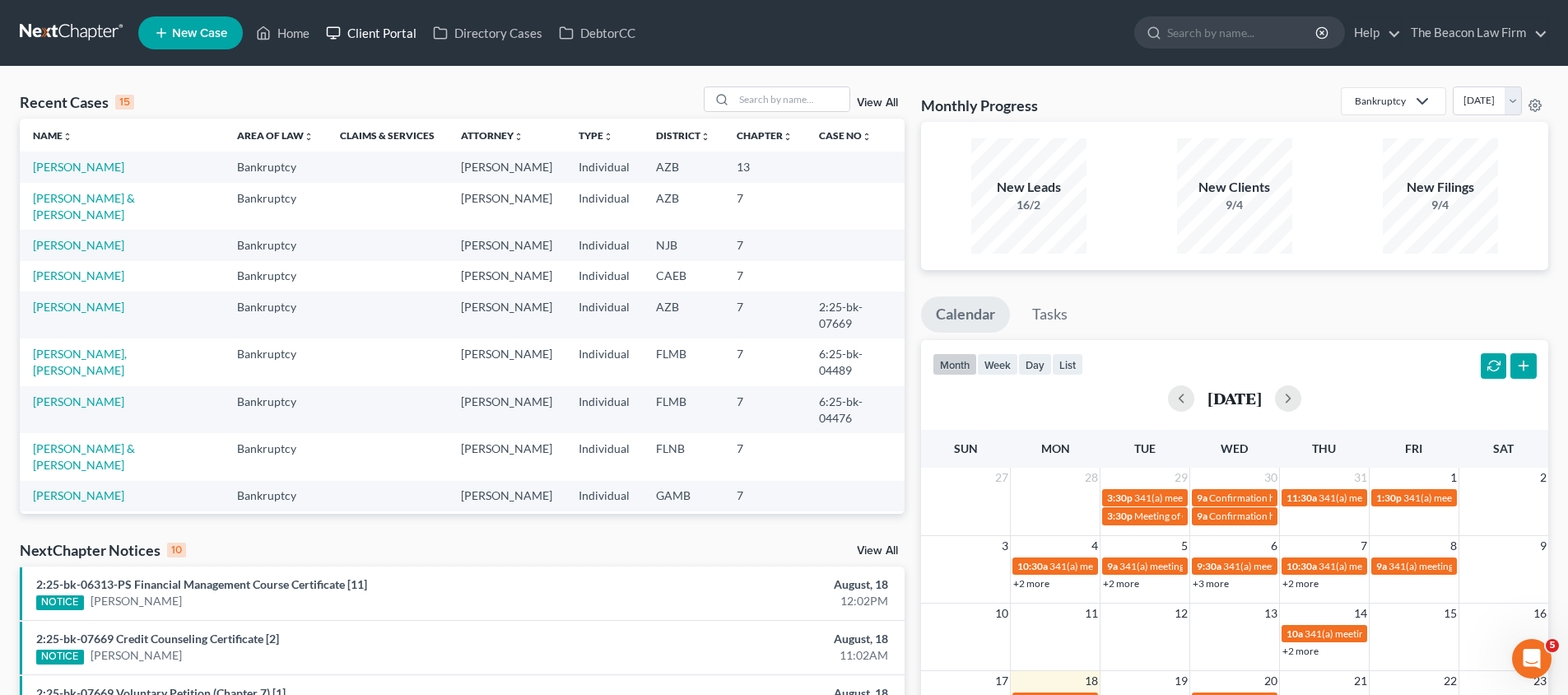
click at [360, 32] on link "Client Portal" at bounding box center [370, 32] width 107 height 29
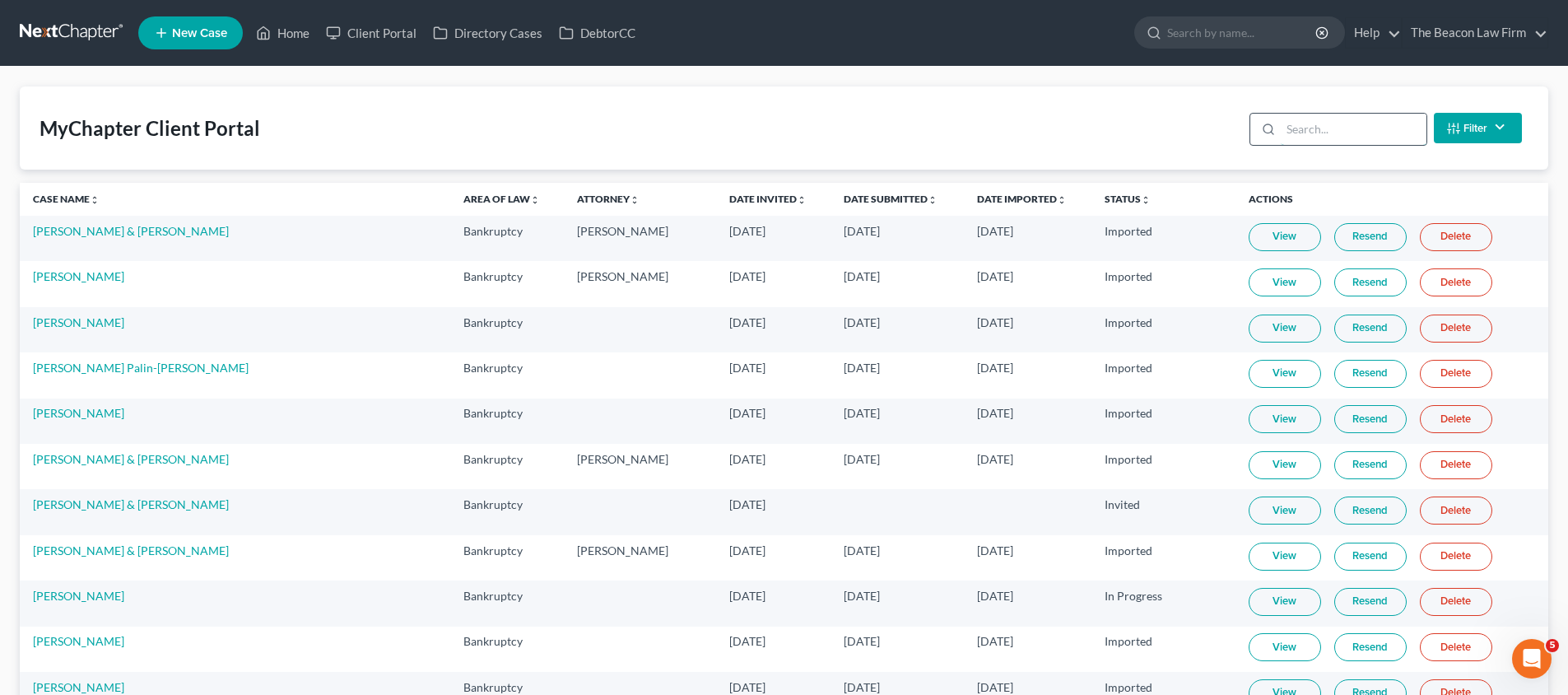
click at [1360, 133] on input "search" at bounding box center [1353, 129] width 146 height 31
paste input "[PERSON_NAME]"
type input "[PERSON_NAME]"
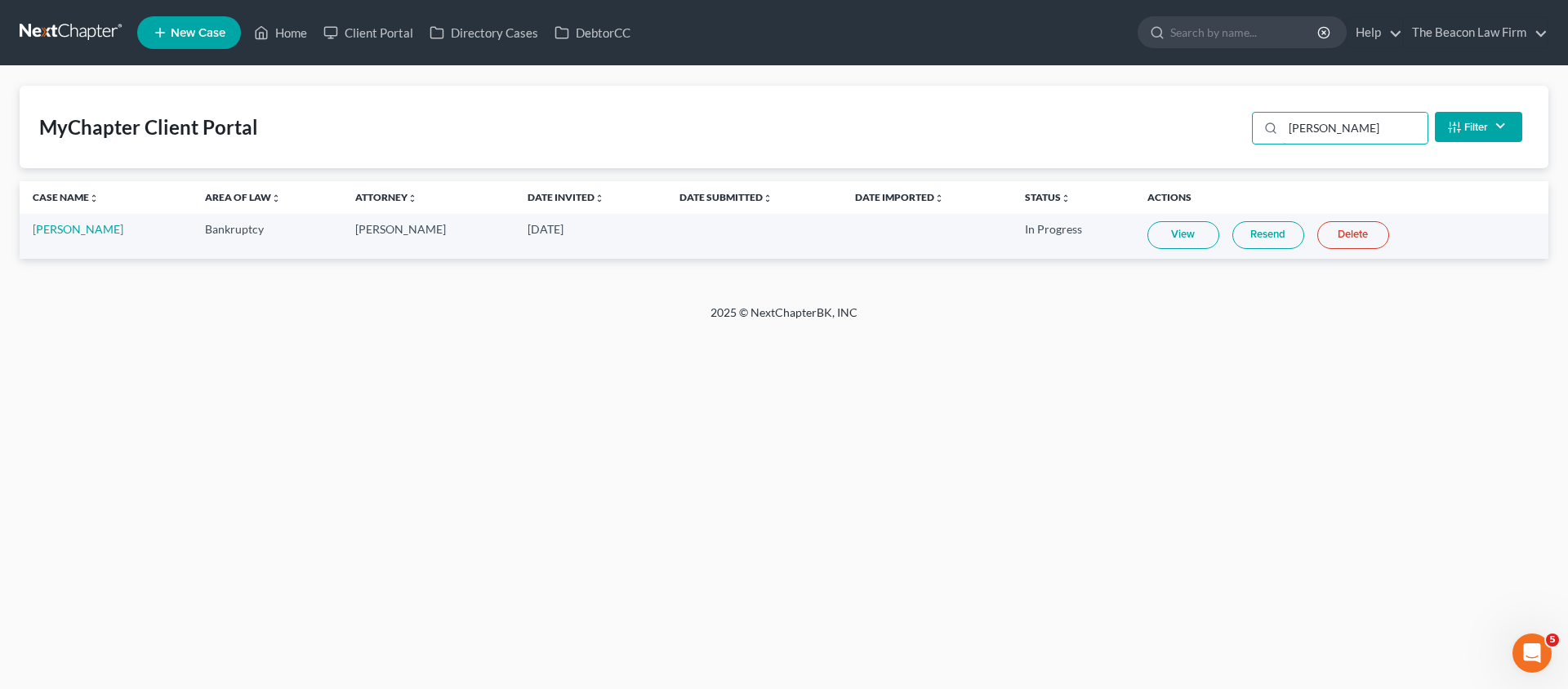
drag, startPoint x: 1349, startPoint y: 132, endPoint x: 1233, endPoint y: 135, distance: 116.0
click at [1233, 135] on div "MyChapter Client Portal Koren Howell Filter Status Filter... Invited In Progres…" at bounding box center [784, 127] width 1529 height 82
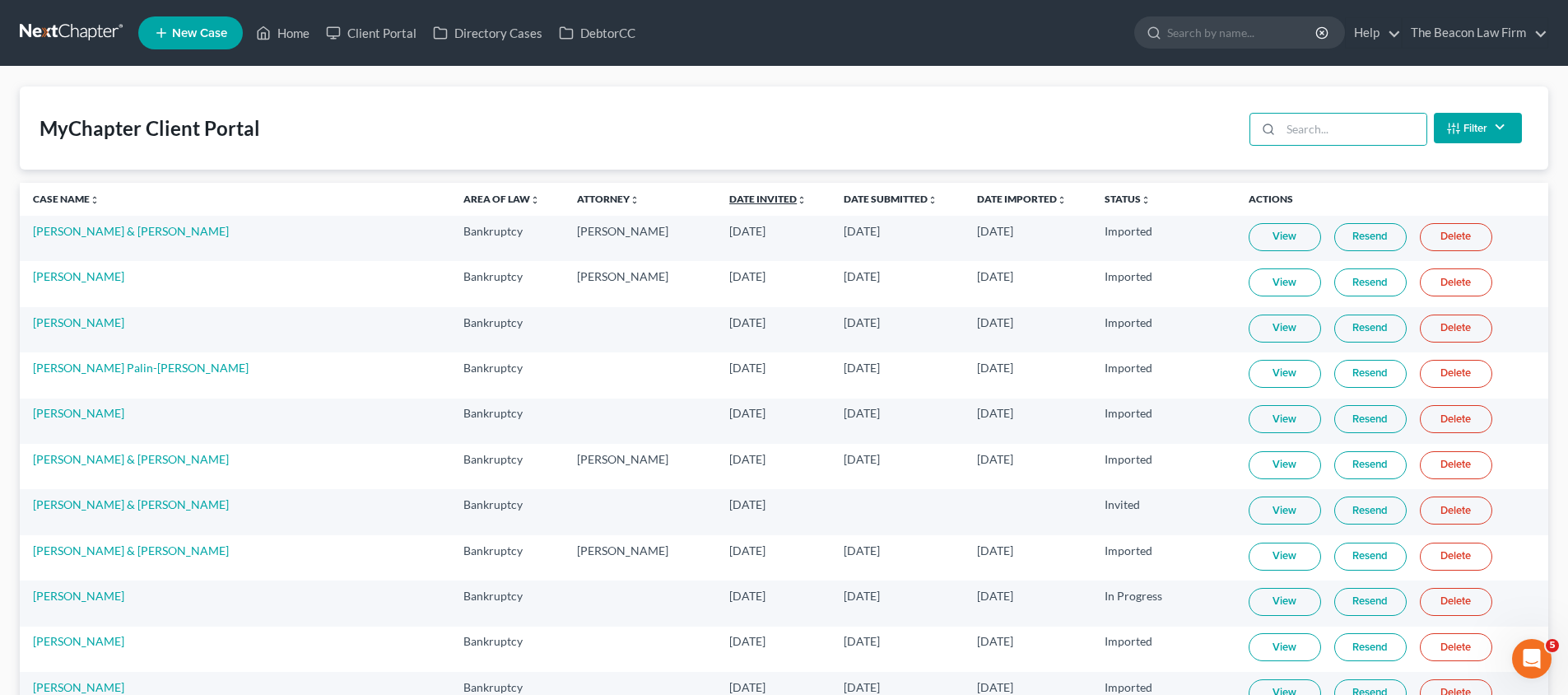
click at [730, 195] on link "Date Invited unfold_more expand_more expand_less" at bounding box center [768, 199] width 78 height 12
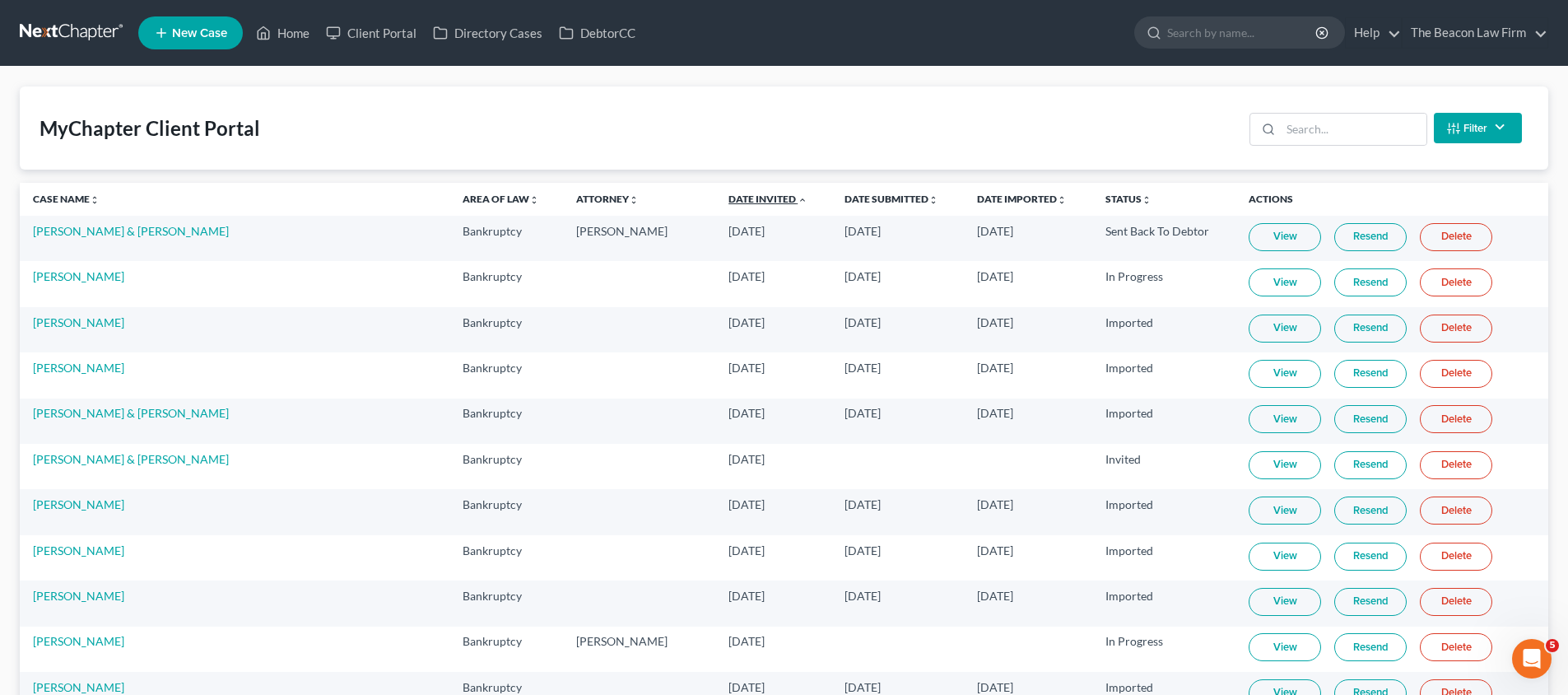
click at [729, 194] on link "Date Invited unfold_more expand_more expand_less" at bounding box center [768, 199] width 79 height 12
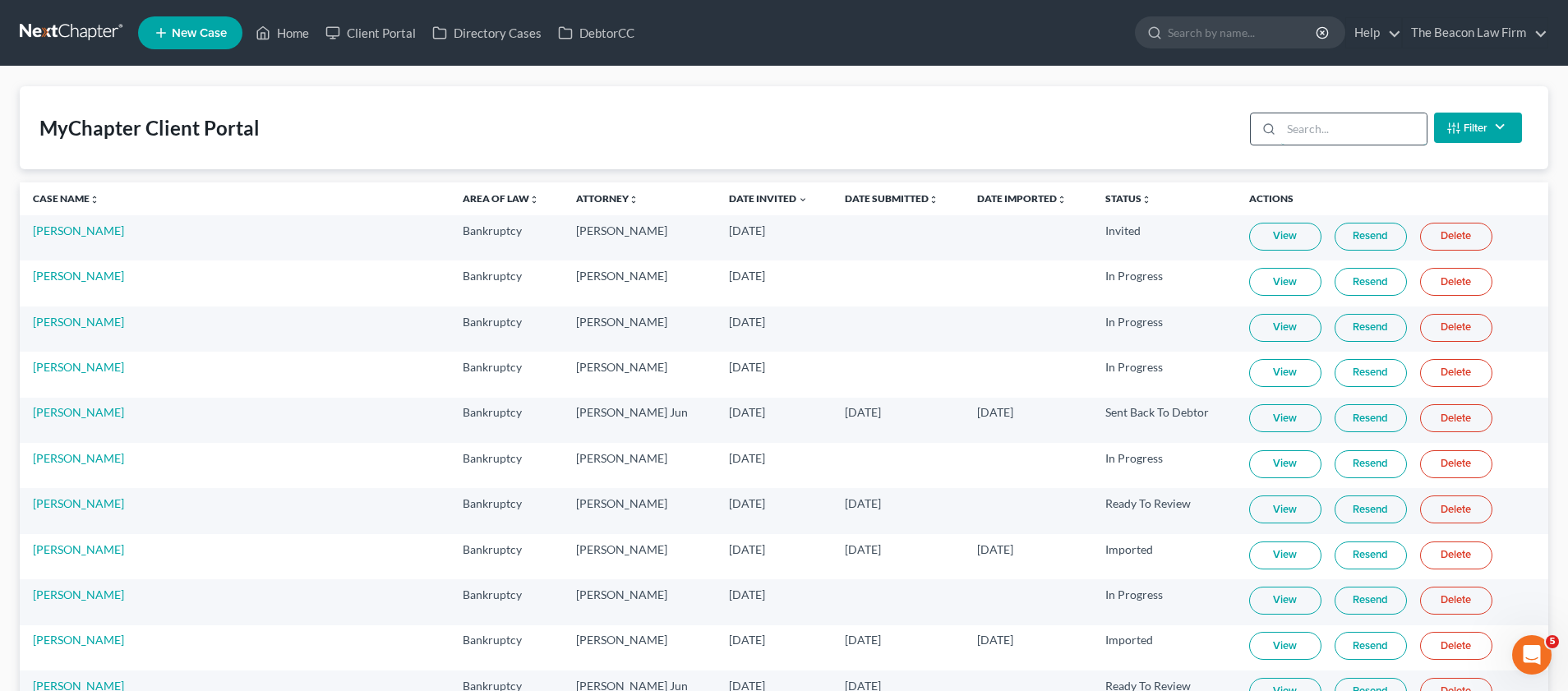
click at [1303, 132] on input "search" at bounding box center [1354, 128] width 145 height 31
paste input "[PERSON_NAME]"
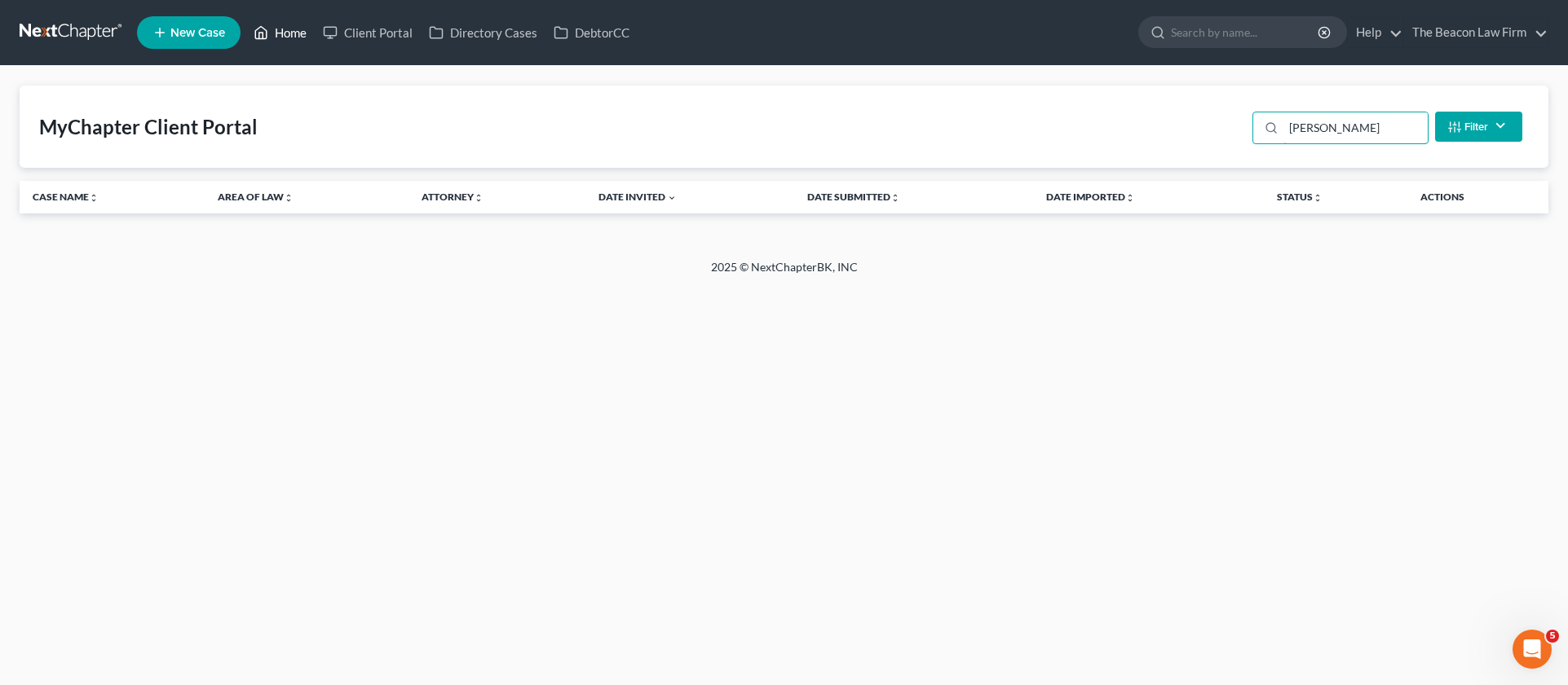
type input "[PERSON_NAME]"
click at [280, 37] on link "Home" at bounding box center [280, 32] width 69 height 29
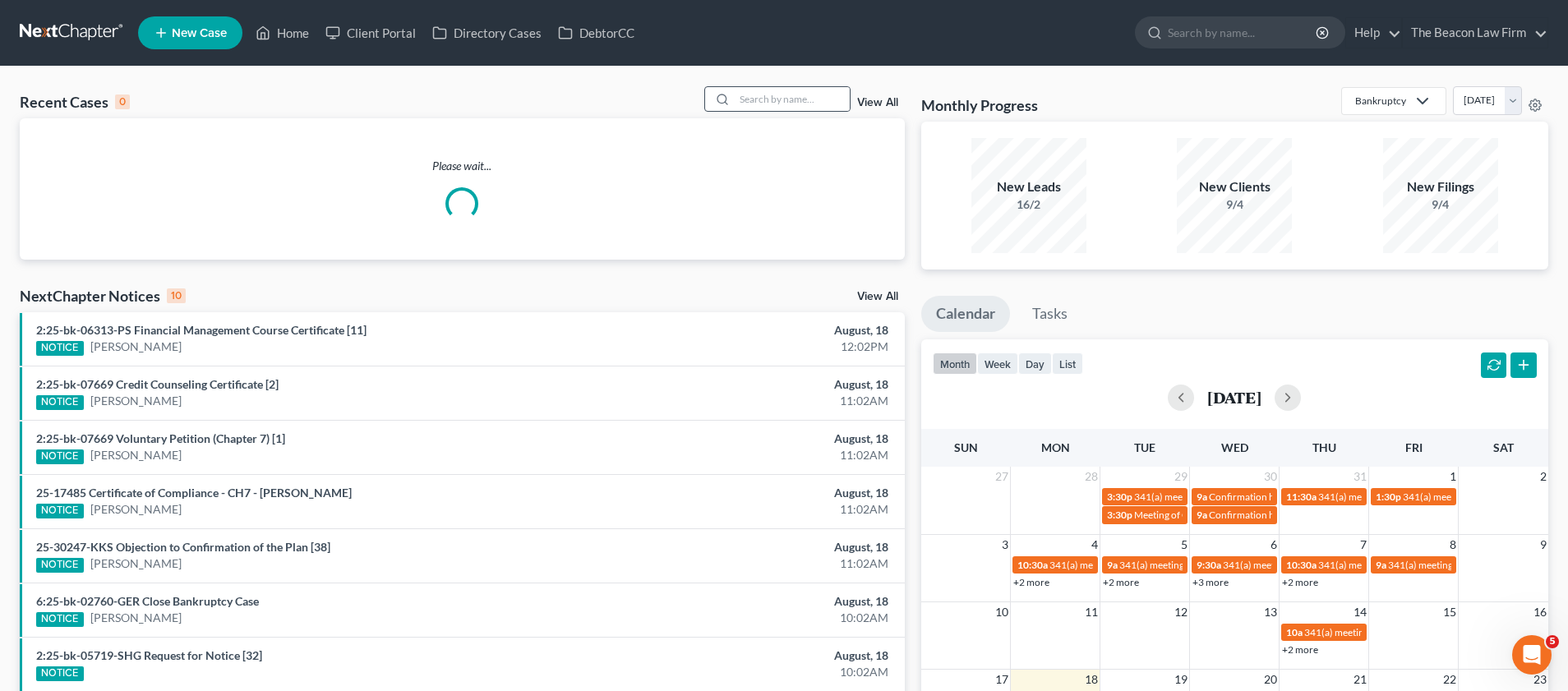
click at [721, 103] on div at bounding box center [719, 98] width 29 height 24
click at [745, 103] on input "search" at bounding box center [792, 98] width 115 height 24
paste input "[PERSON_NAME]"
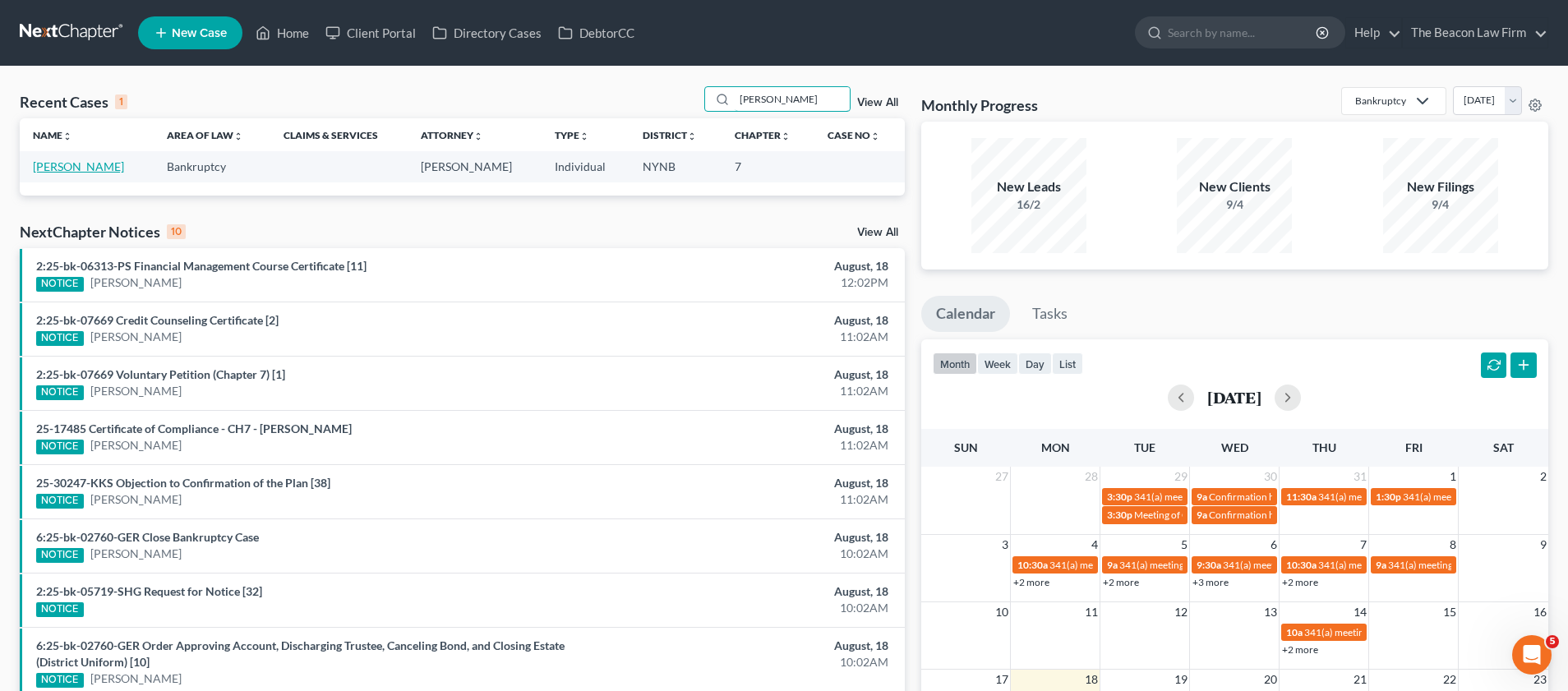
type input "[PERSON_NAME]"
click at [77, 172] on link "[PERSON_NAME]" at bounding box center [78, 166] width 92 height 14
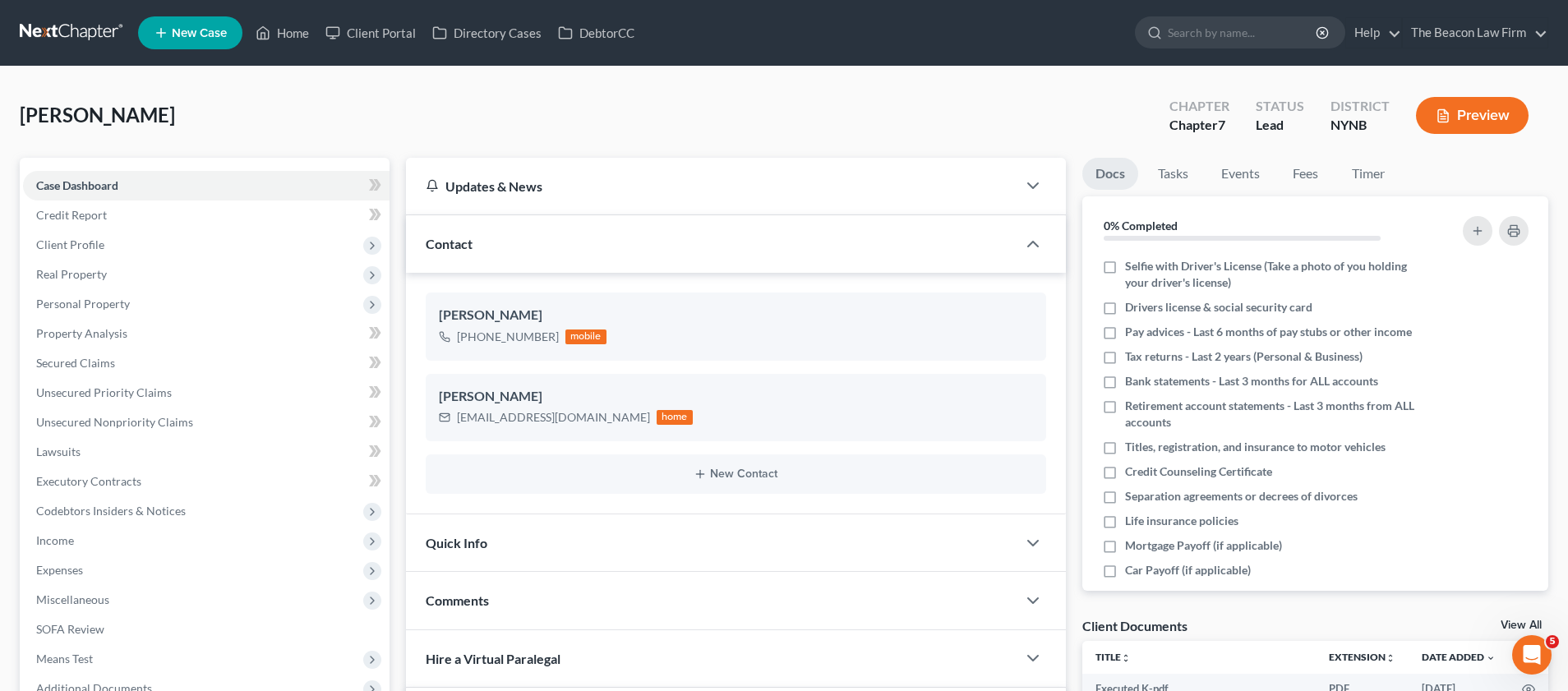
scroll to position [347, 0]
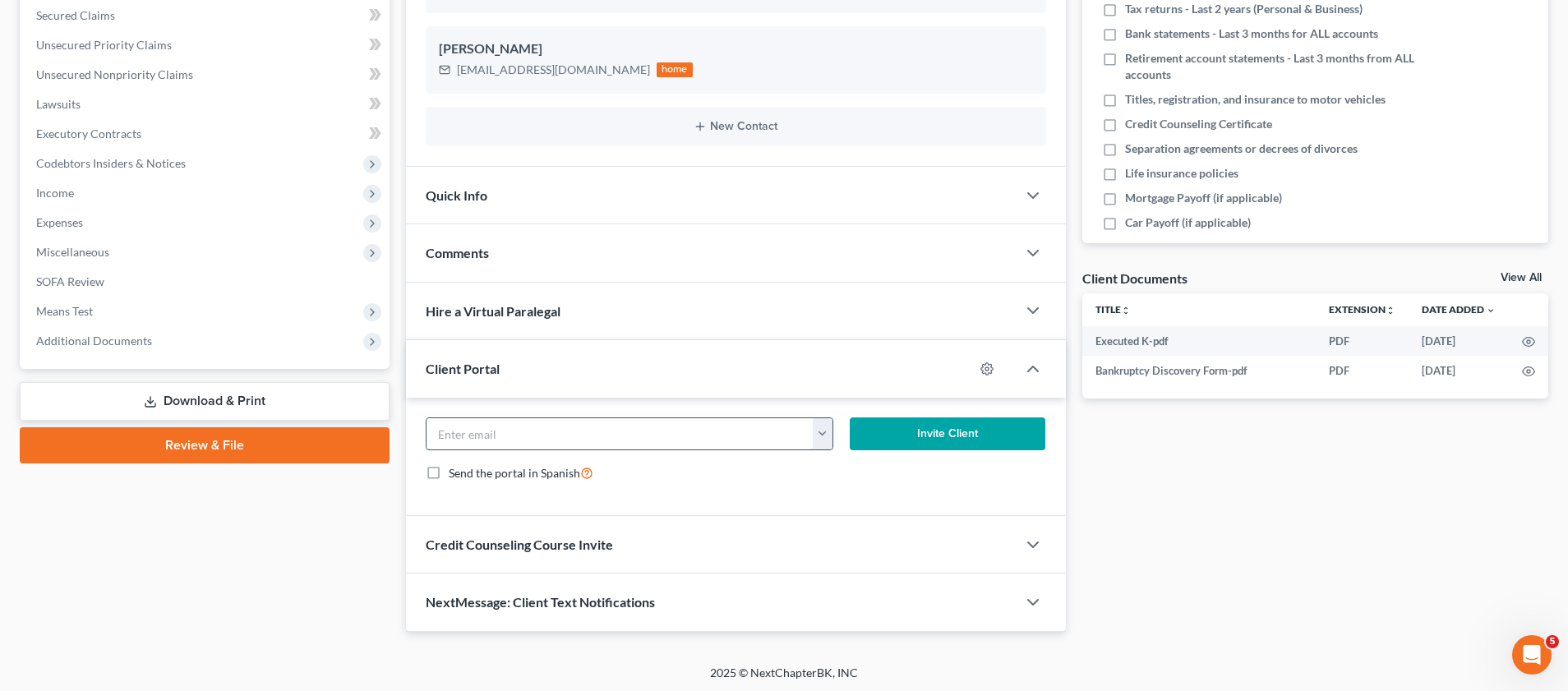
drag, startPoint x: 685, startPoint y: 437, endPoint x: 705, endPoint y: 434, distance: 20.2
click at [705, 434] on input "email" at bounding box center [620, 433] width 387 height 31
click at [981, 365] on icon "button" at bounding box center [987, 369] width 13 height 13
select select "2"
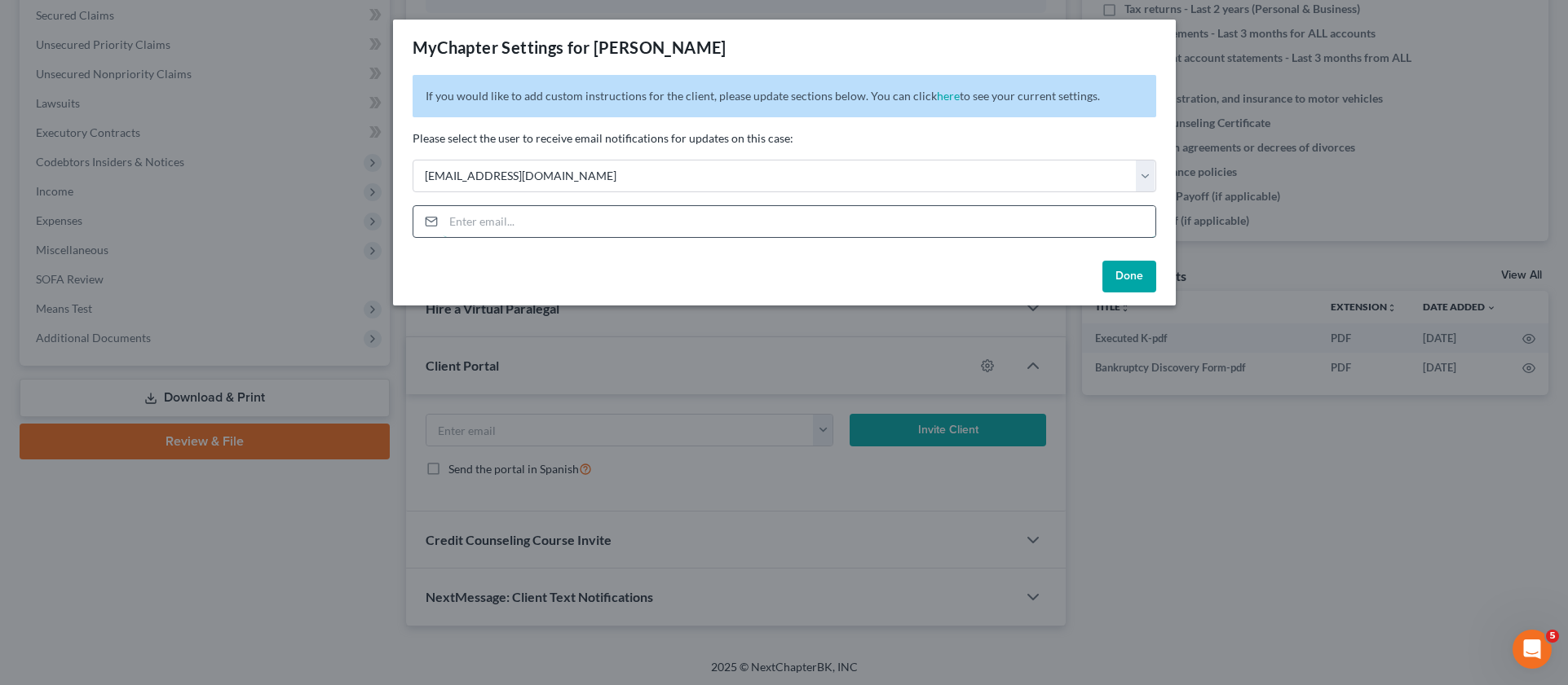
drag, startPoint x: 661, startPoint y: 209, endPoint x: 635, endPoint y: 209, distance: 26.0
paste input "[EMAIL_ADDRESS][DOMAIN_NAME]"
type input "[EMAIL_ADDRESS][DOMAIN_NAME]"
click at [1147, 276] on button "Done" at bounding box center [1129, 277] width 53 height 33
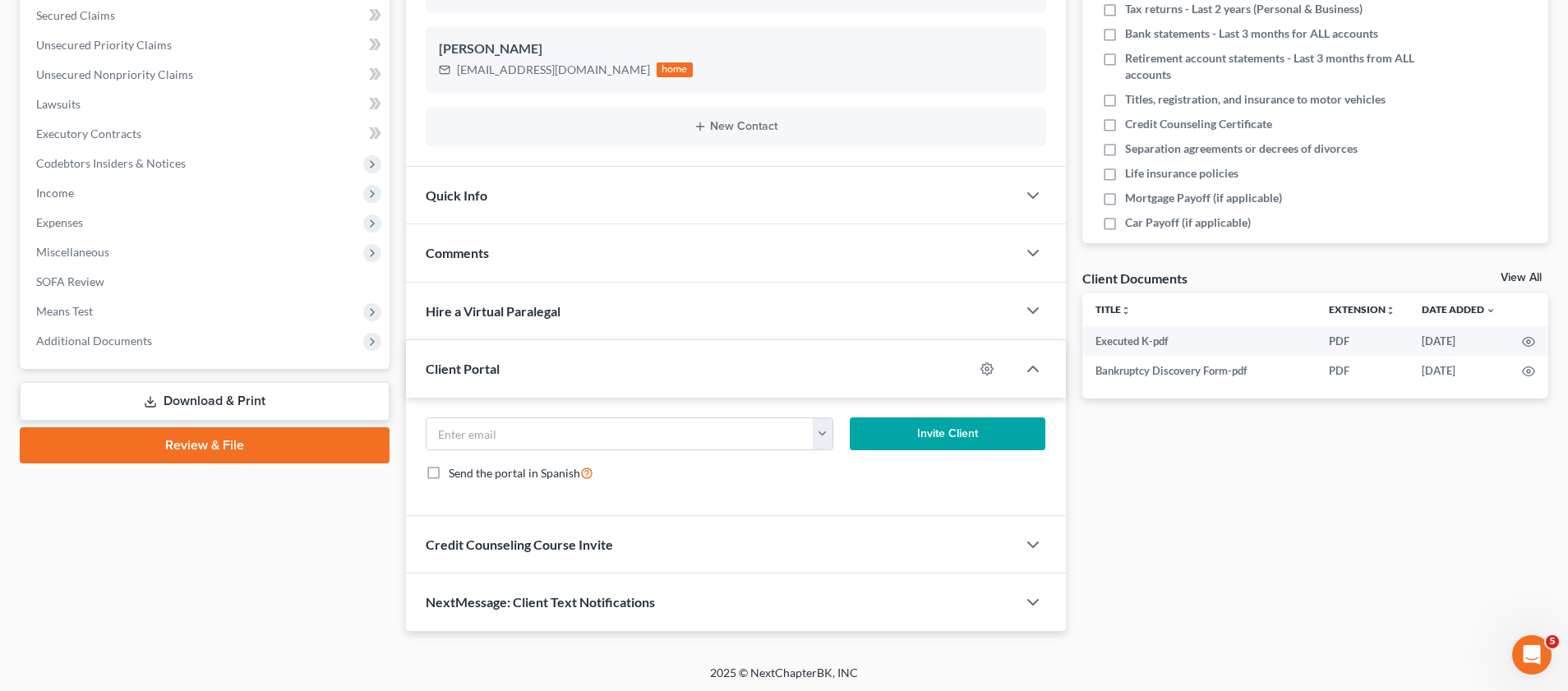
click at [465, 248] on span "Comments" at bounding box center [457, 253] width 63 height 16
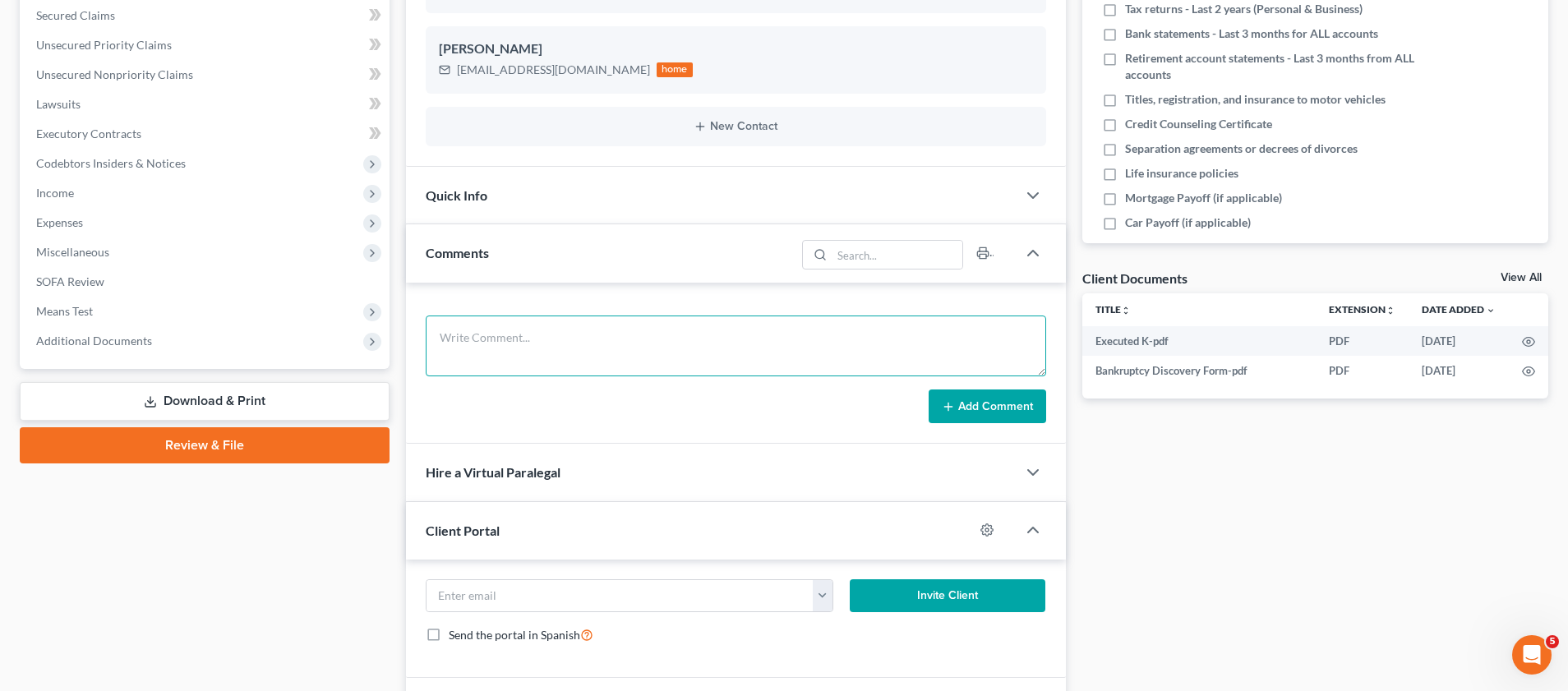
click at [545, 333] on textarea at bounding box center [736, 346] width 621 height 60
click at [492, 341] on textarea at bounding box center [736, 346] width 621 height 60
paste textarea "- Client is paid in full. Sent client petition preparation email correspondence…"
click at [449, 336] on textarea "- Client is paid in full. Sent client petition preparation email correspondence…" at bounding box center [736, 346] width 621 height 60
type textarea "Client is paid in full. Sent client petition preparation email correspondence a…"
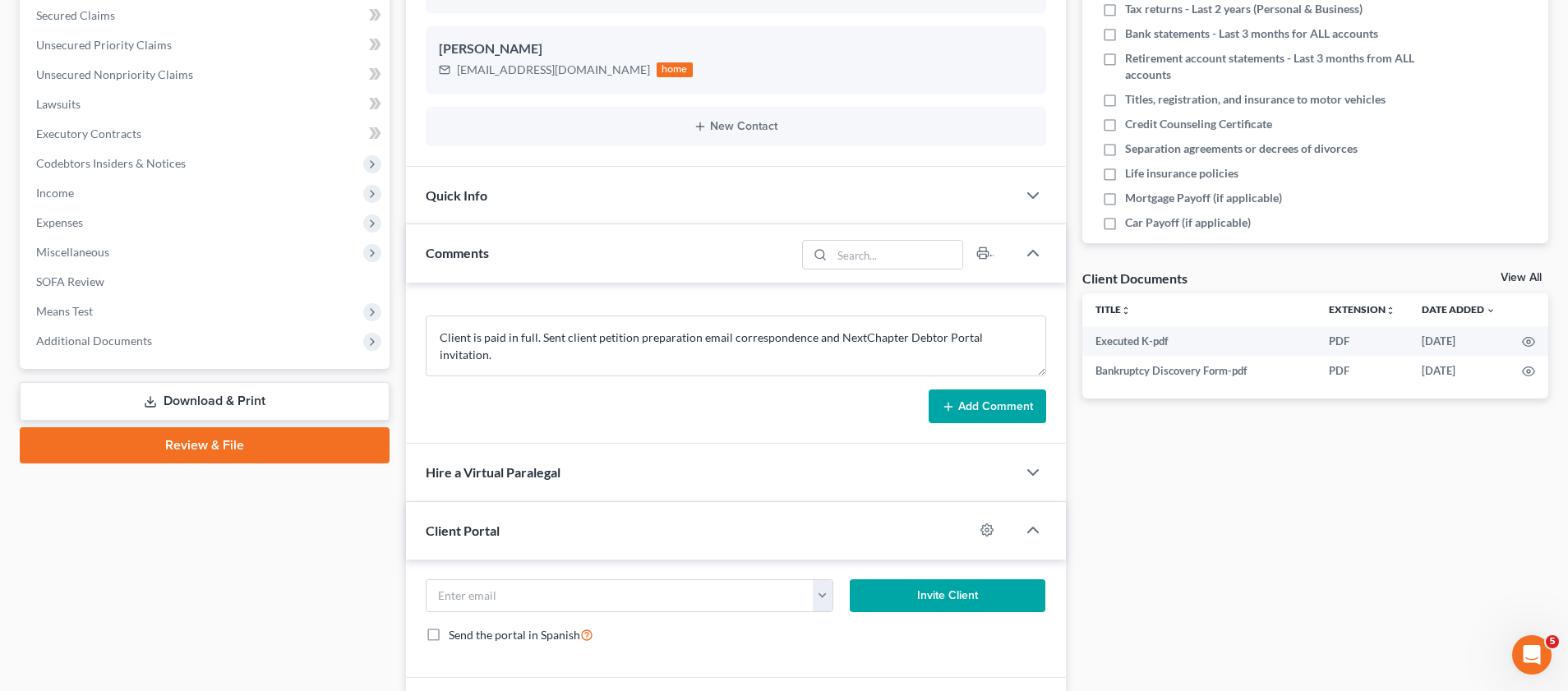
click at [996, 414] on button "Add Comment" at bounding box center [987, 407] width 118 height 35
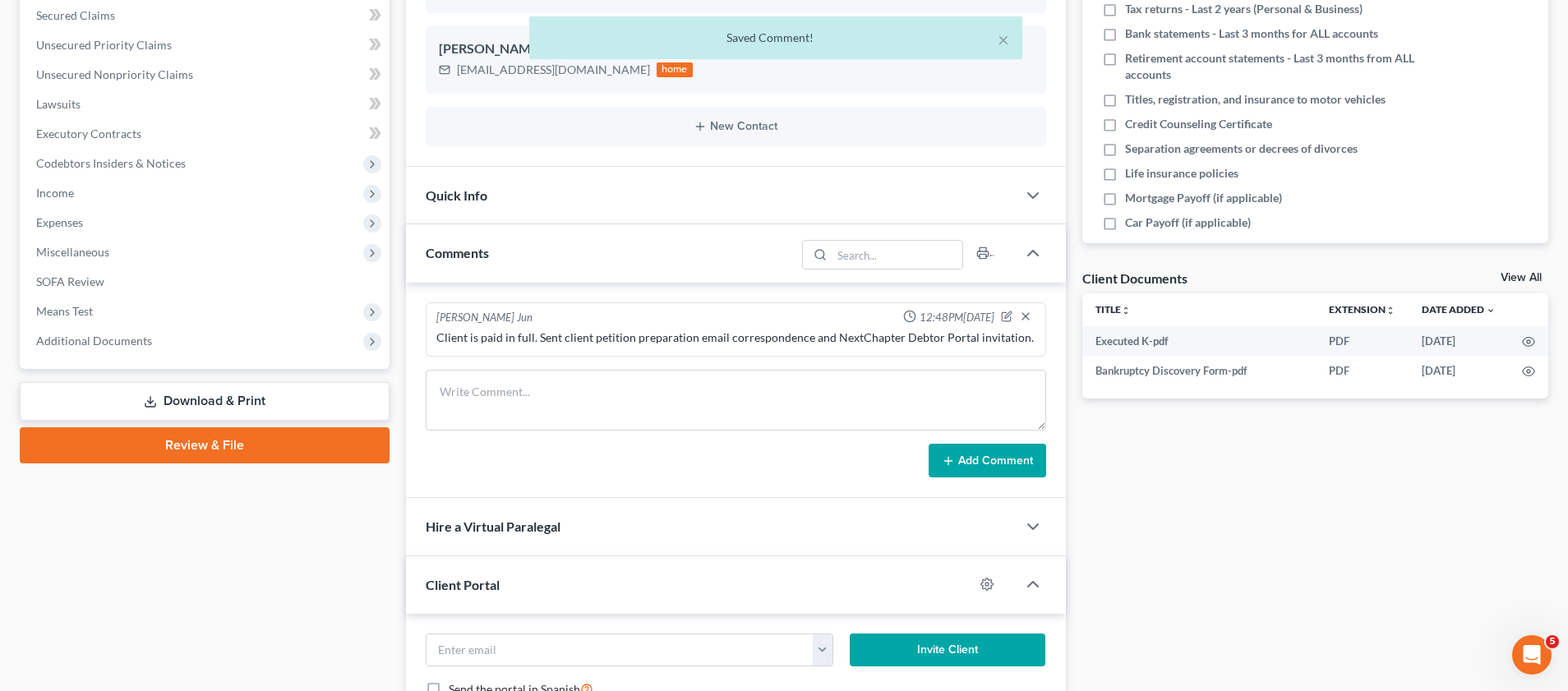
scroll to position [0, 0]
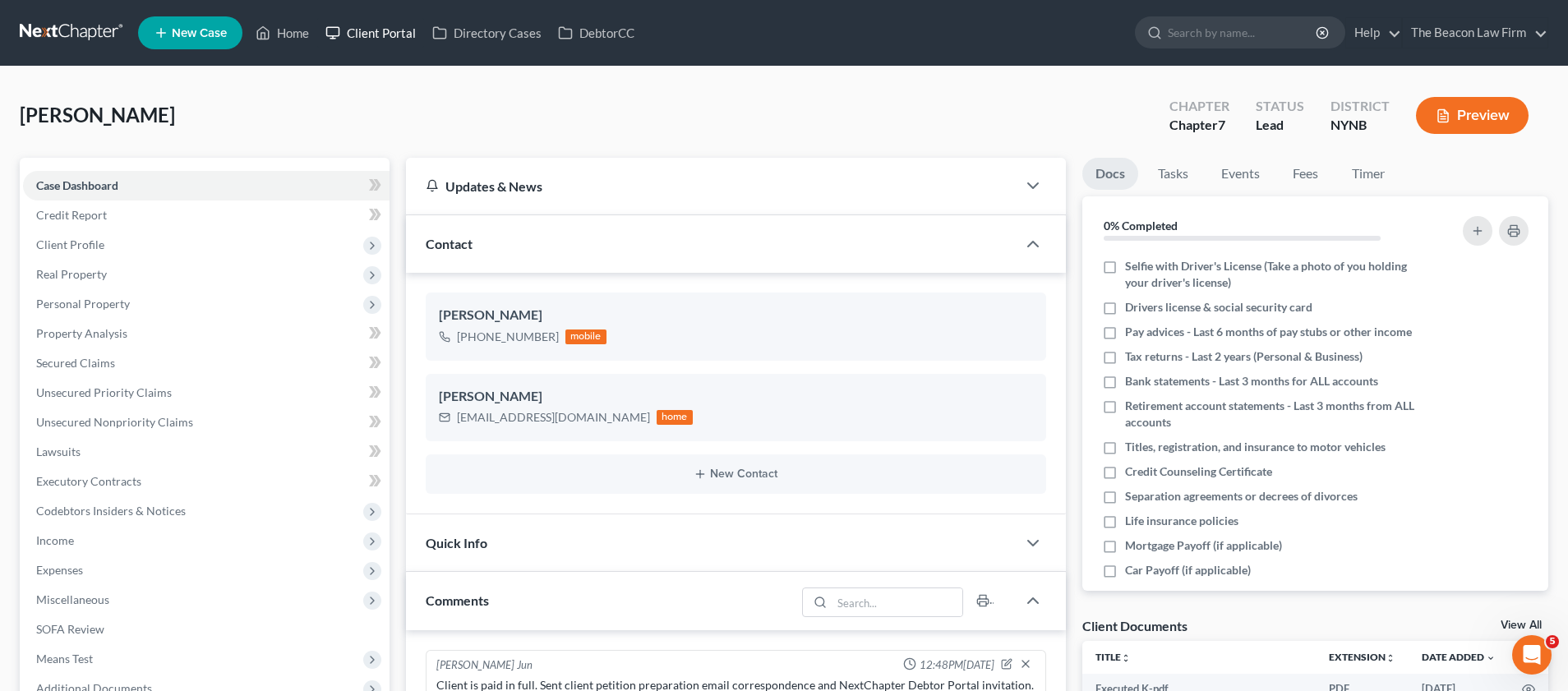
click at [395, 35] on link "Client Portal" at bounding box center [370, 32] width 107 height 29
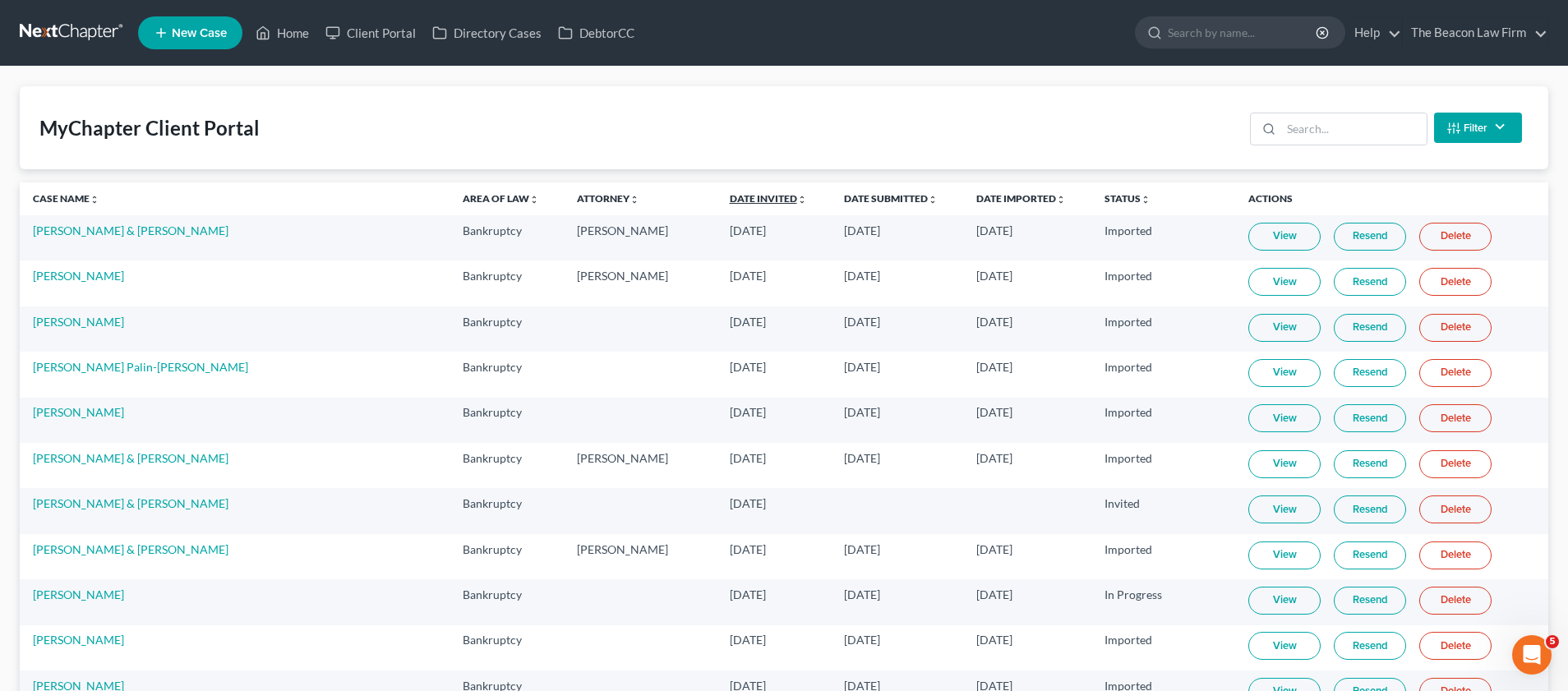
click at [729, 196] on link "Date Invited unfold_more expand_more expand_less" at bounding box center [768, 198] width 77 height 12
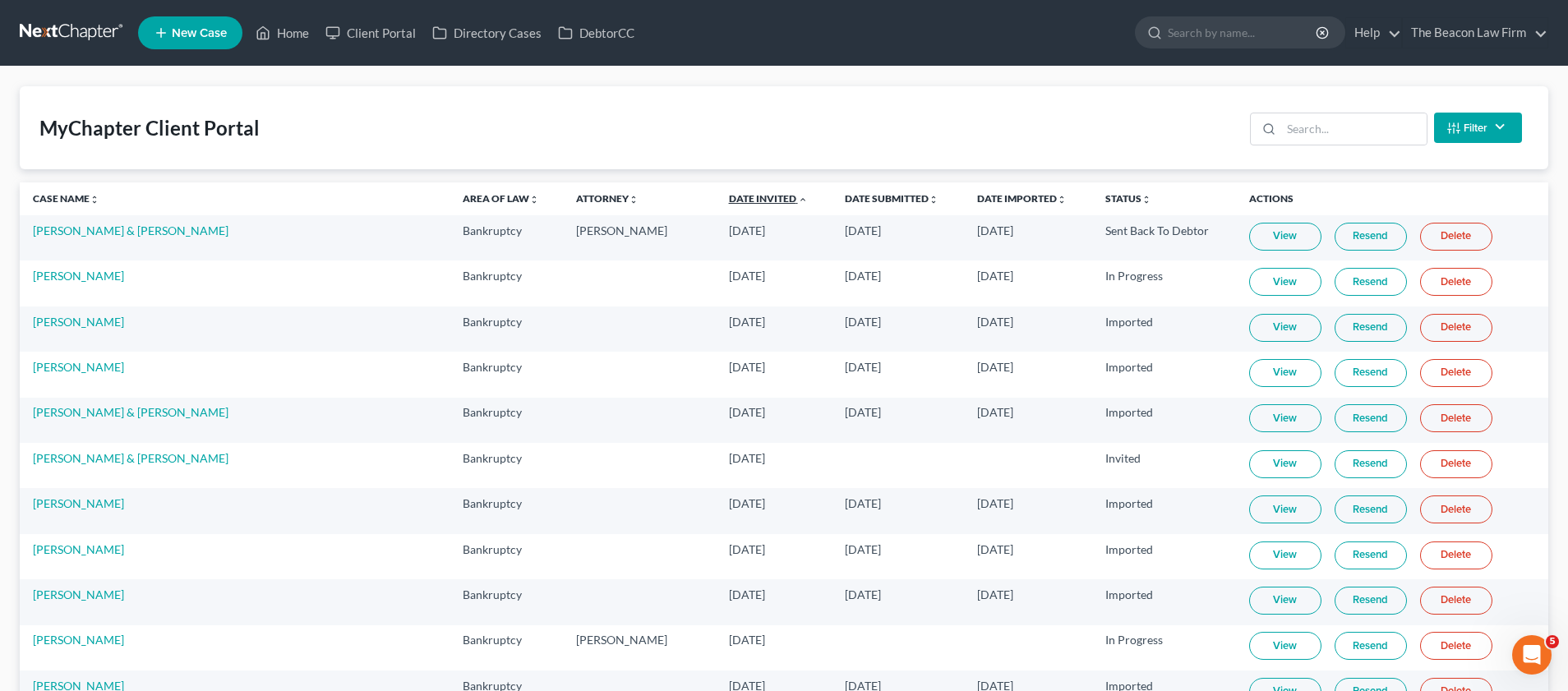
click at [729, 199] on link "Date Invited unfold_more expand_more expand_less" at bounding box center [769, 198] width 79 height 12
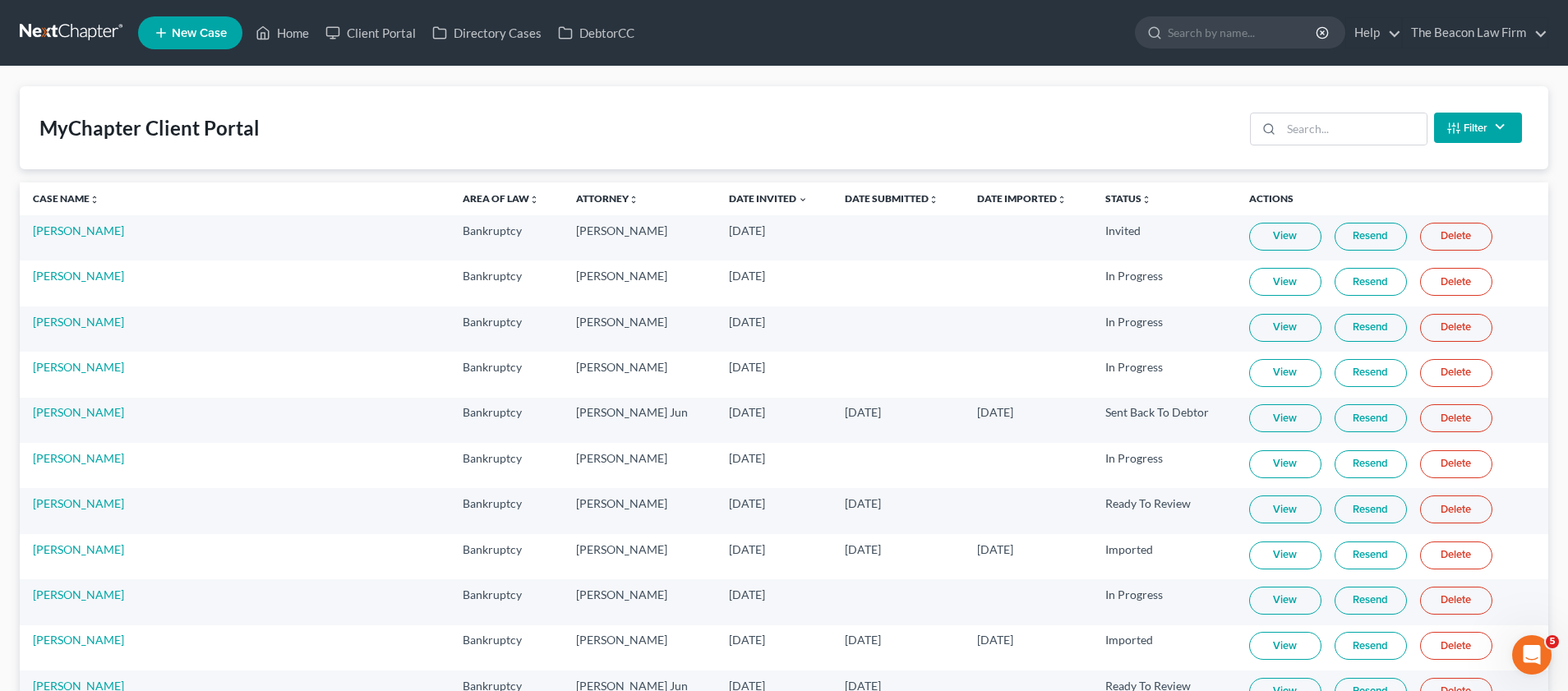
drag, startPoint x: 1331, startPoint y: 233, endPoint x: 1102, endPoint y: 140, distance: 247.2
click at [304, 33] on link "Home" at bounding box center [282, 32] width 70 height 29
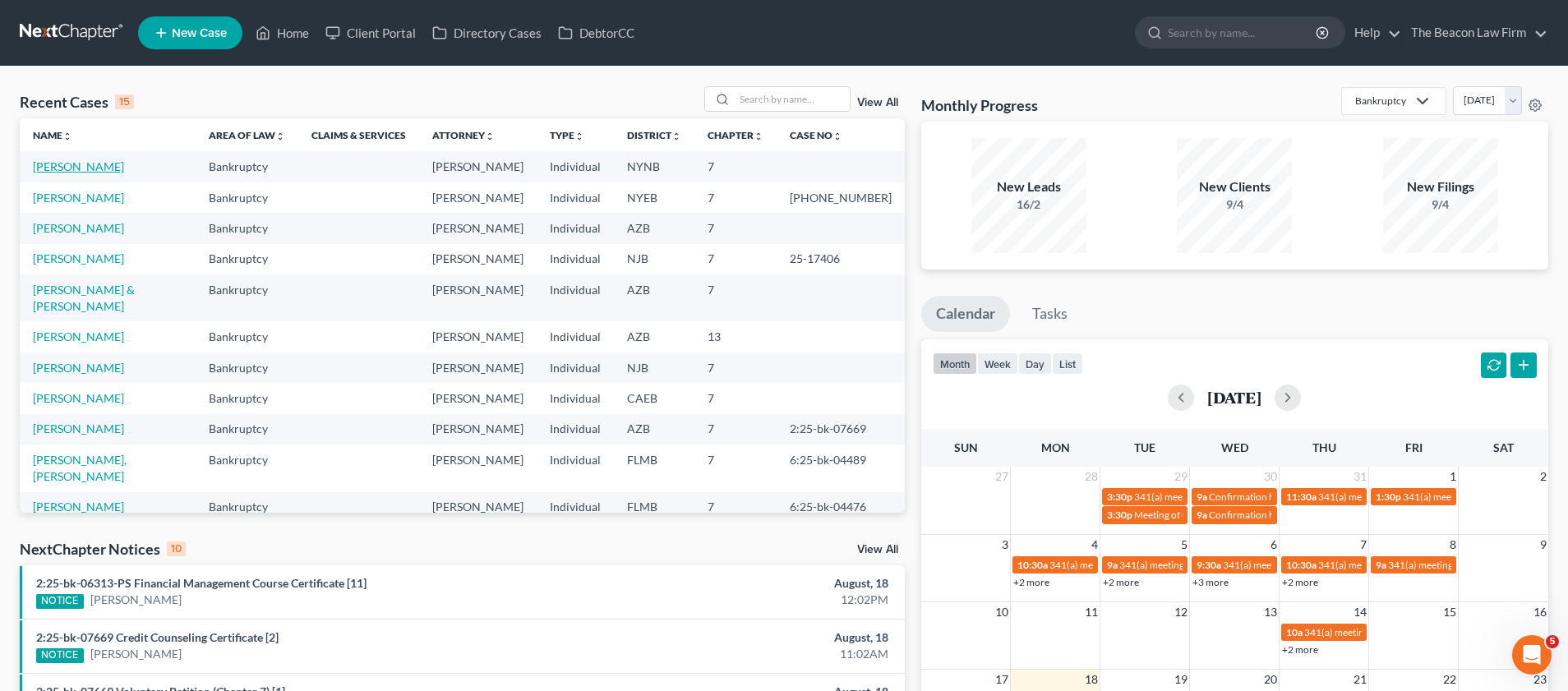
click at [85, 168] on link "[PERSON_NAME]" at bounding box center [78, 166] width 92 height 14
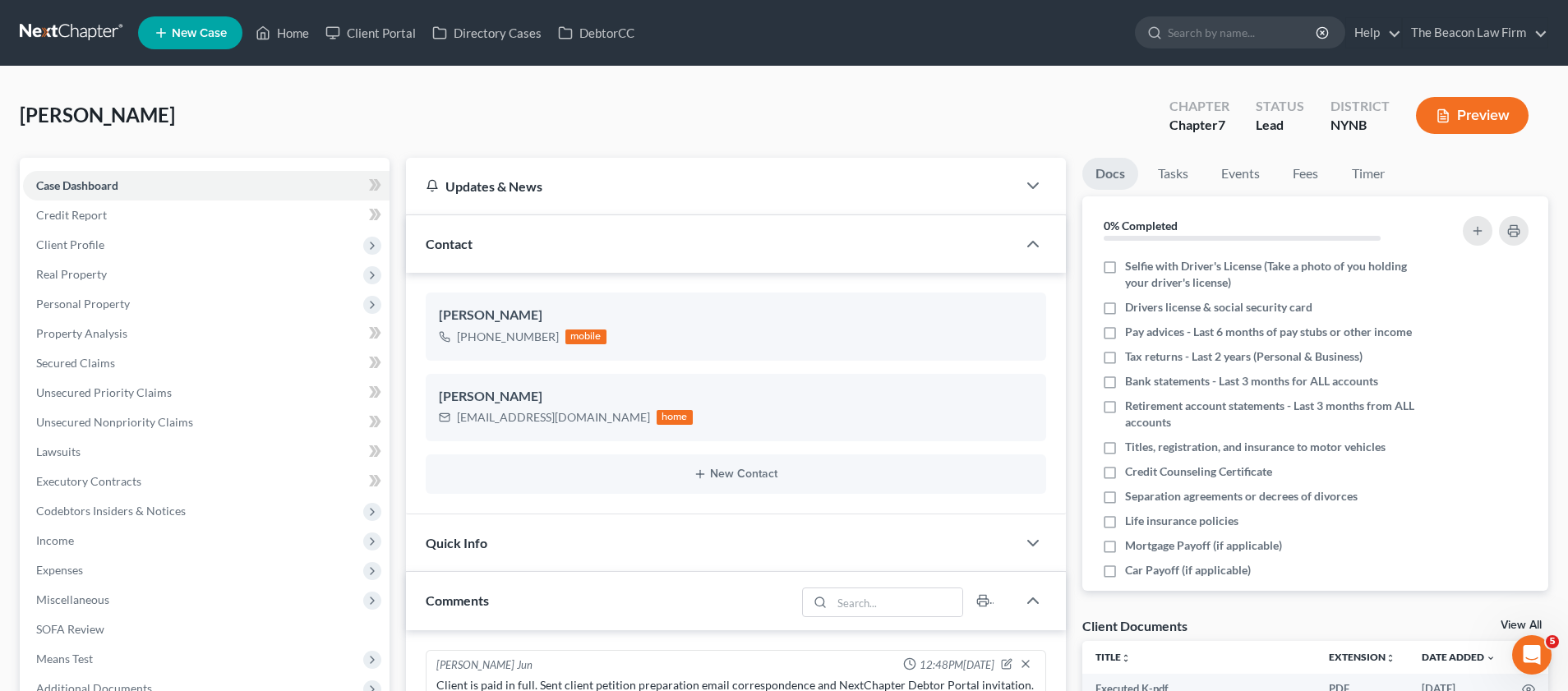
scroll to position [433, 0]
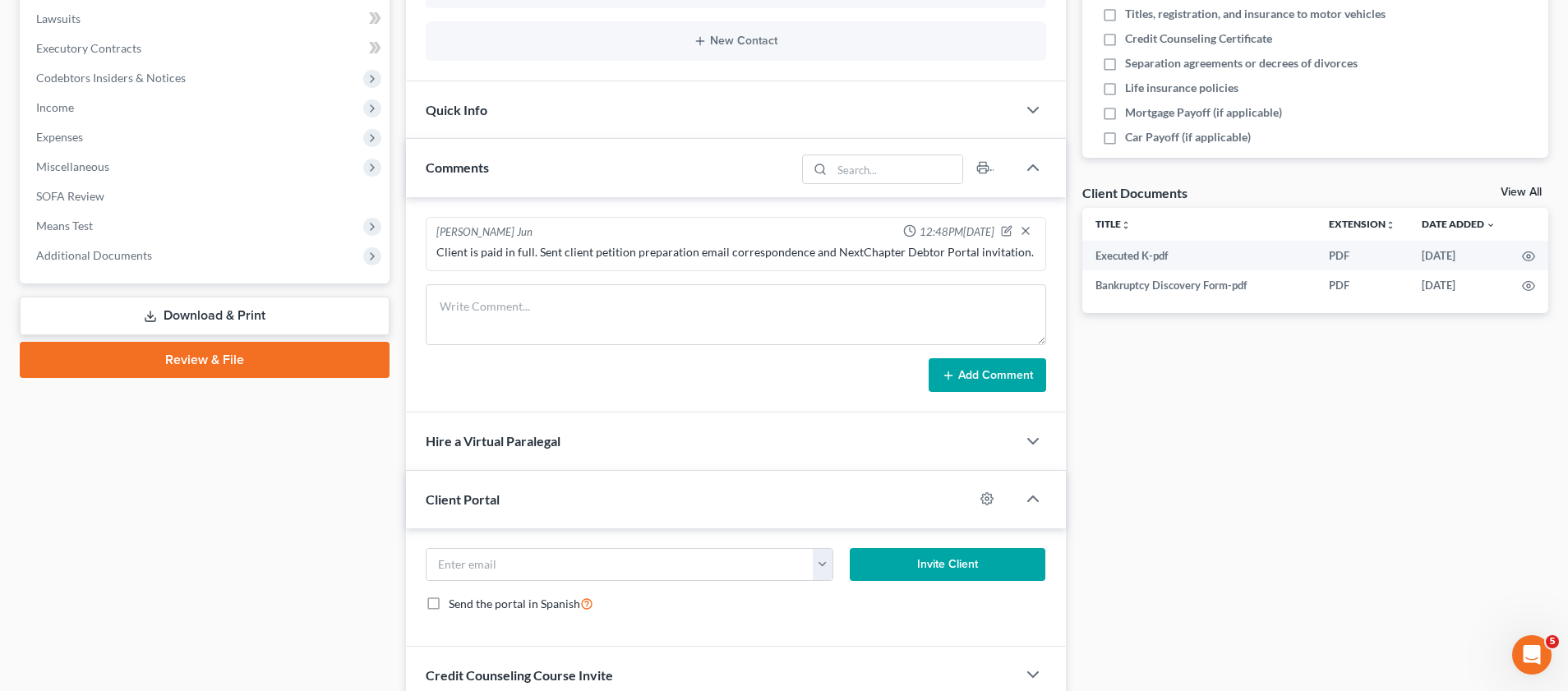
click at [531, 585] on form "[EMAIL_ADDRESS][DOMAIN_NAME] Invite Client Send the portal in Spanish" at bounding box center [735, 587] width 637 height 78
click at [544, 565] on input "email" at bounding box center [620, 565] width 387 height 31
paste input "- Client is paid in full. Sent client petition preparation email correspondence…"
type input "- Client is paid in full. Sent client petition preparation email correspondence…"
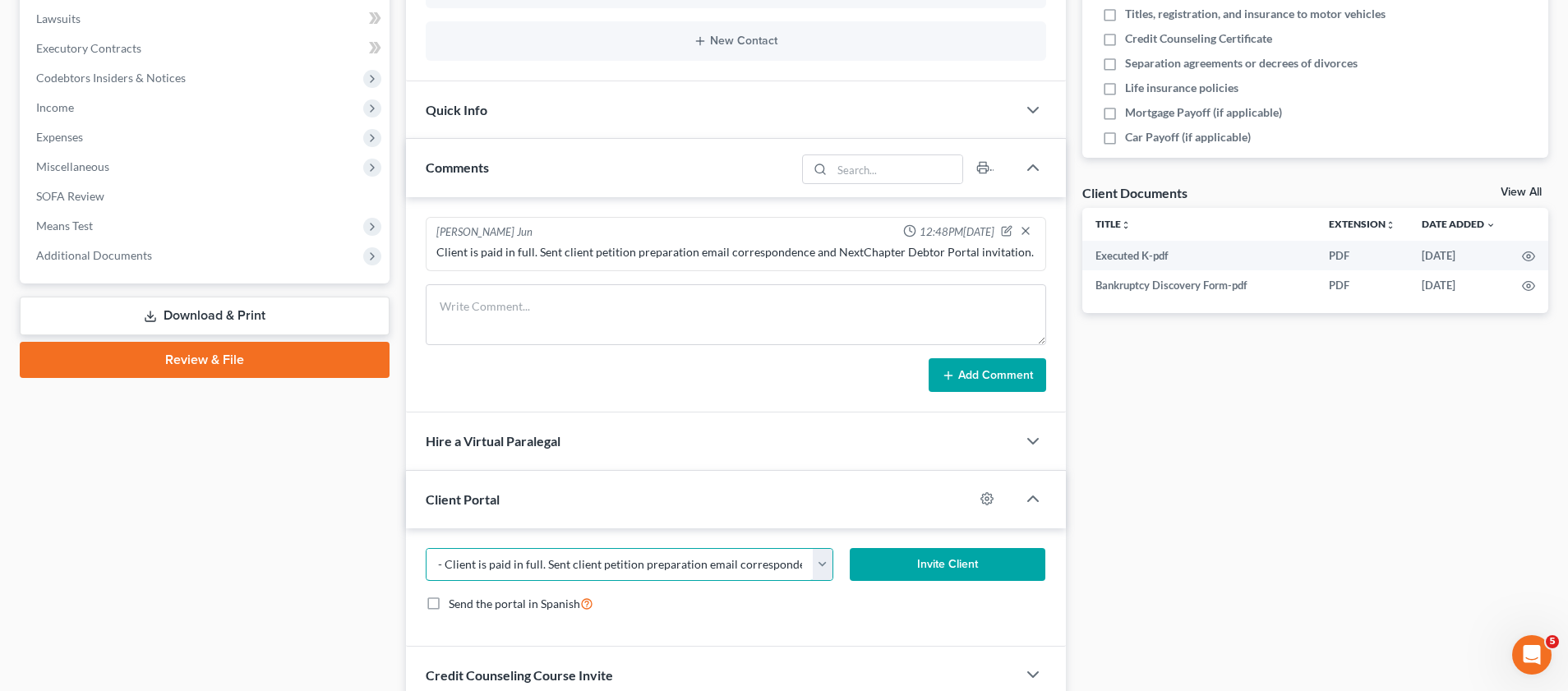
drag, startPoint x: 800, startPoint y: 564, endPoint x: 289, endPoint y: 543, distance: 511.4
click at [289, 543] on div "Petition Navigation Case Dashboard Payments Invoices Payments Payments Credit R…" at bounding box center [783, 244] width 1544 height 1038
paste input "[EMAIL_ADDRESS][DOMAIN_NAME]"
type input "[EMAIL_ADDRESS][DOMAIN_NAME]"
click at [986, 500] on icon "button" at bounding box center [987, 499] width 13 height 13
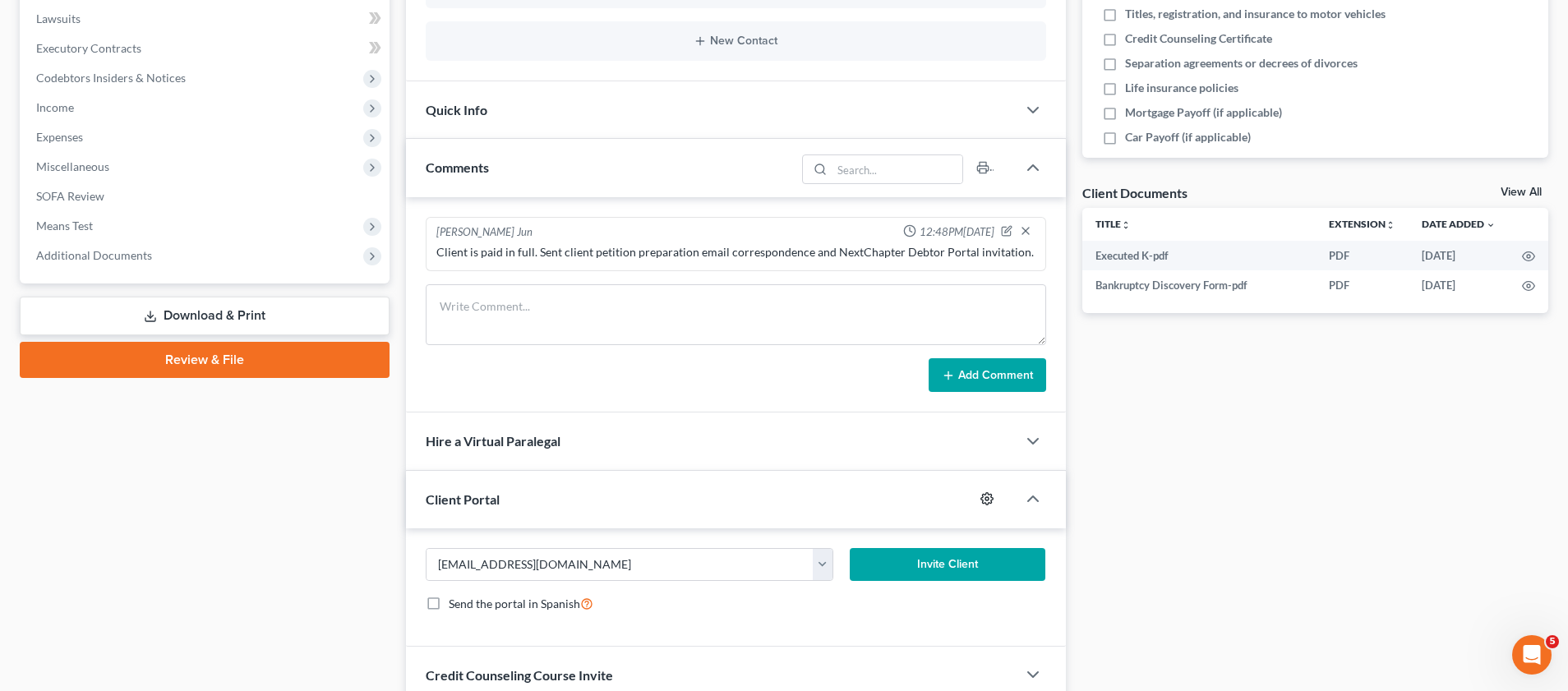
select select "2"
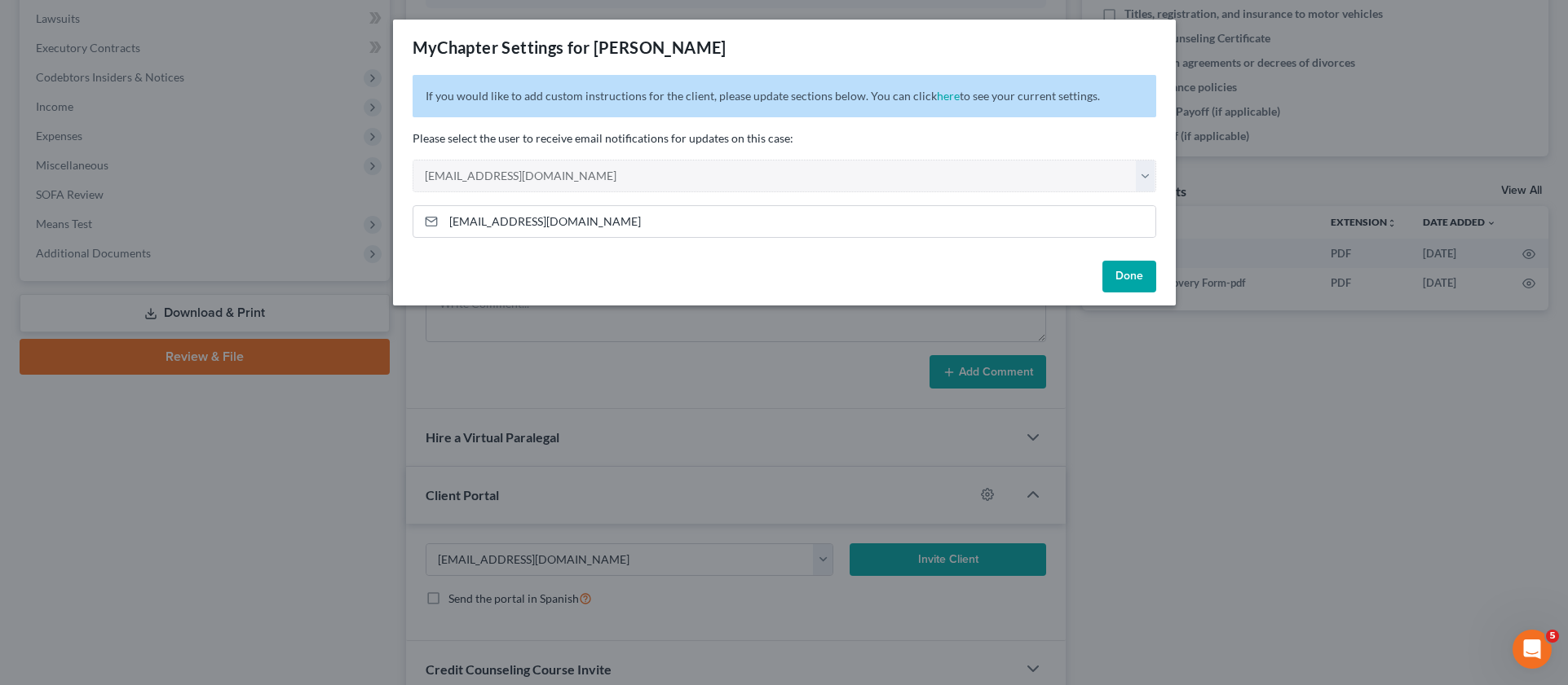
click at [1126, 270] on button "Done" at bounding box center [1129, 277] width 53 height 33
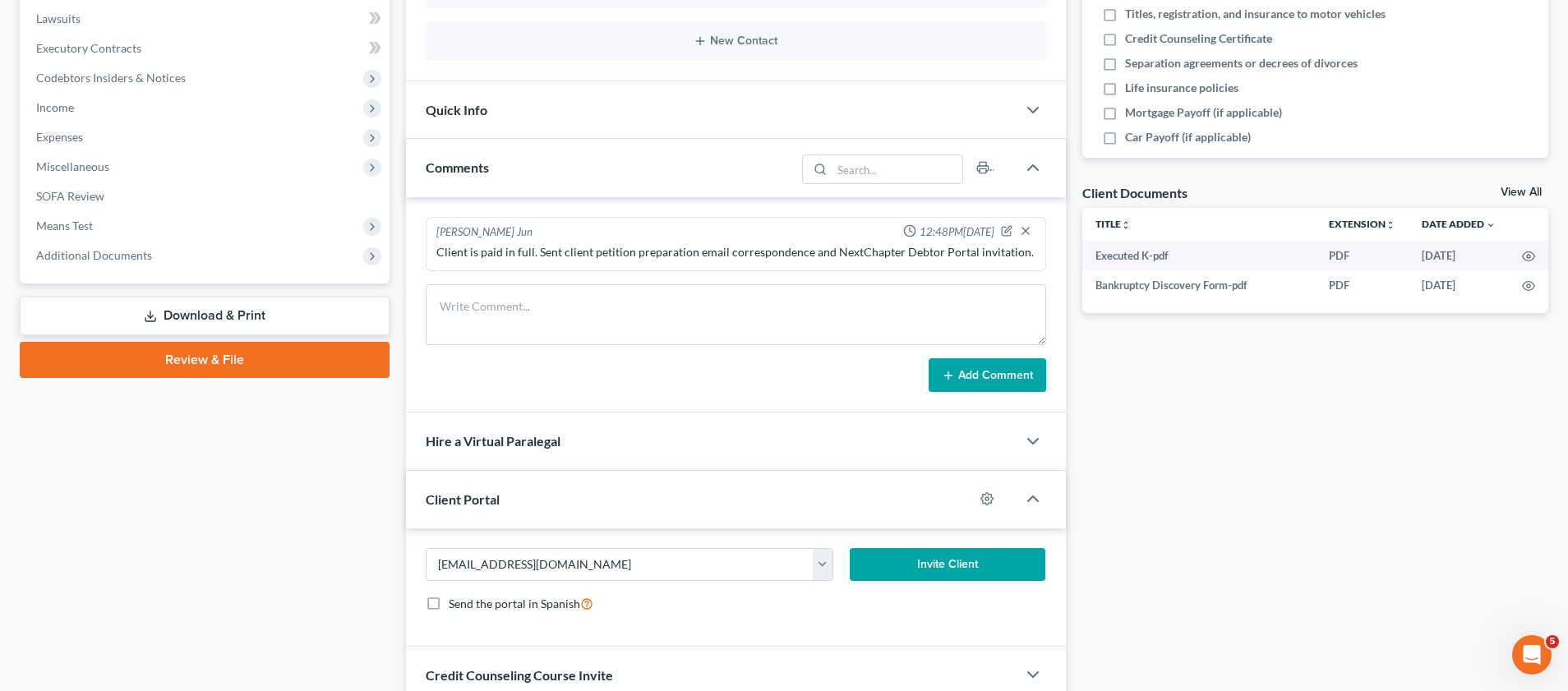
click at [996, 552] on button "Invite Client" at bounding box center [947, 565] width 195 height 33
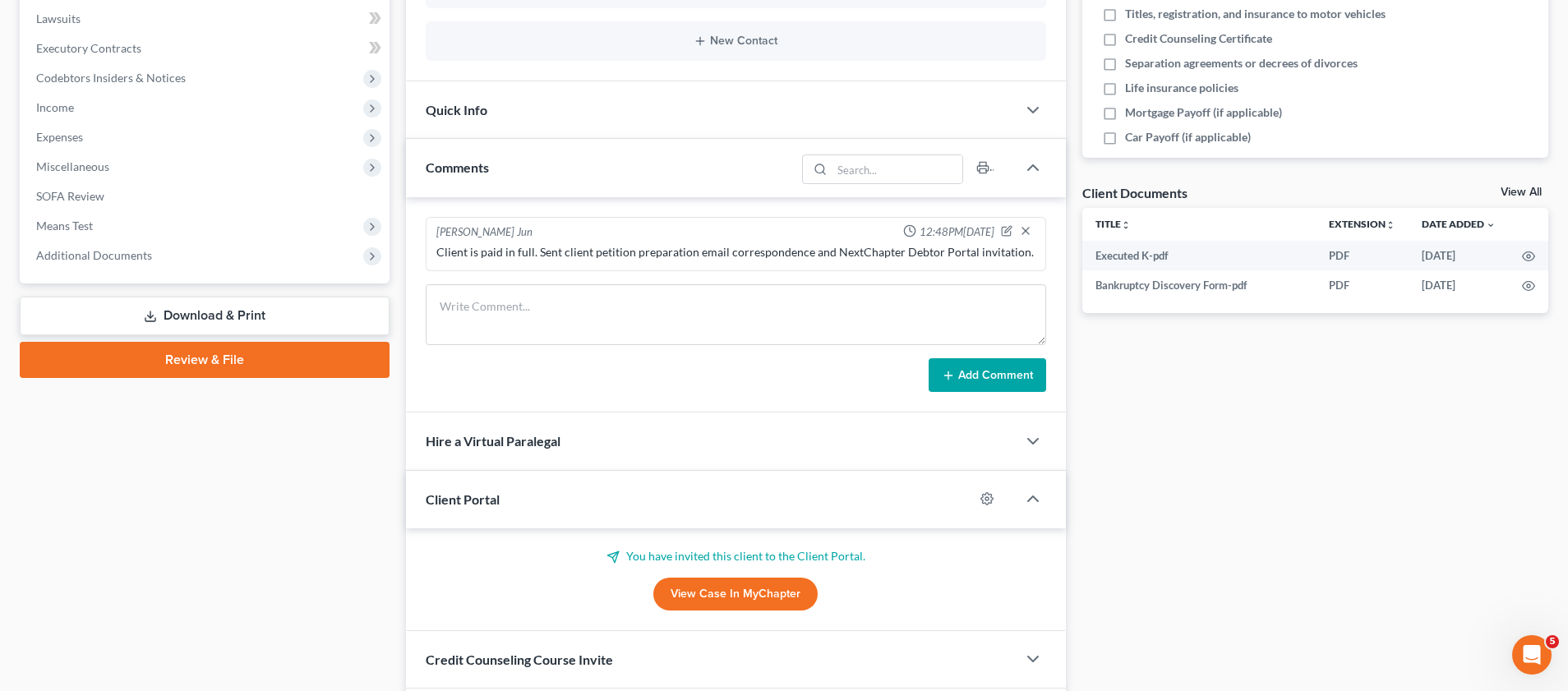
scroll to position [0, 0]
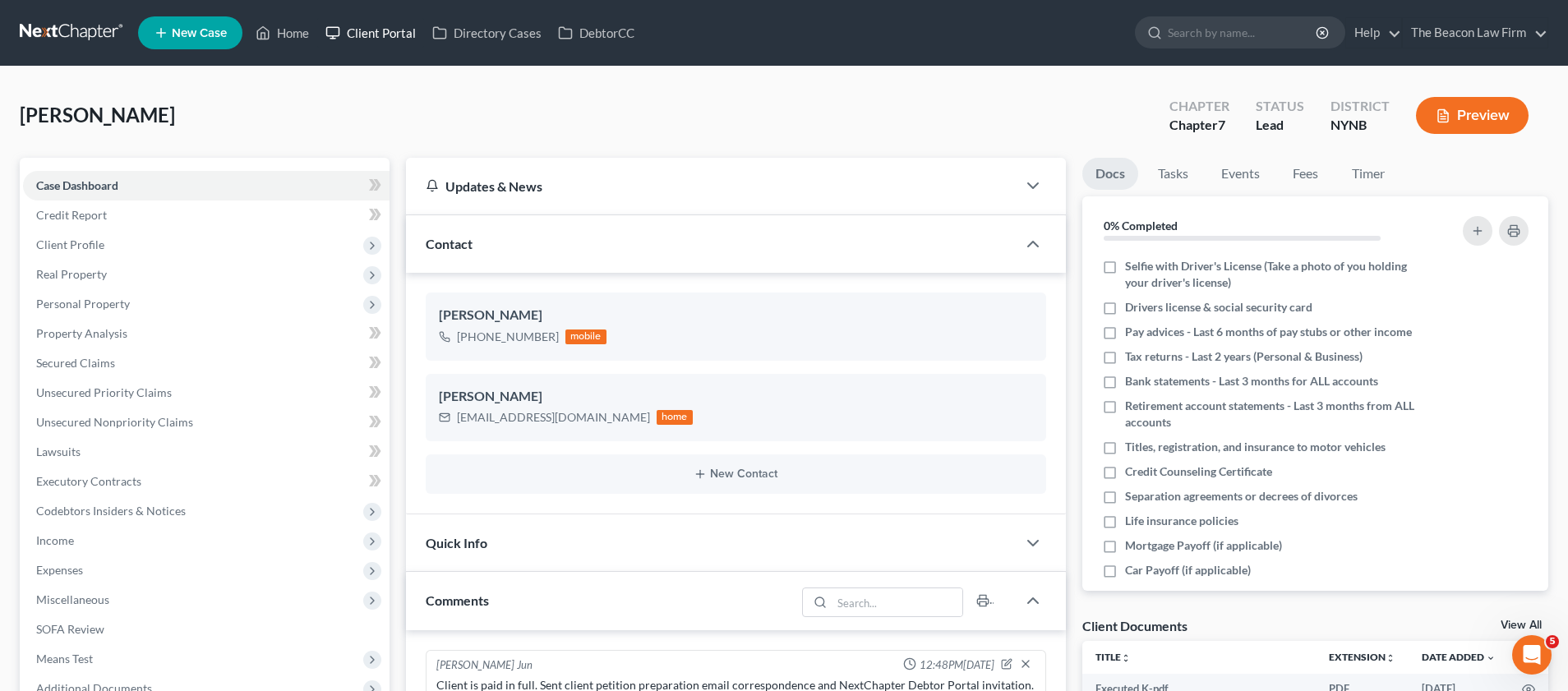
click at [380, 37] on link "Client Portal" at bounding box center [370, 32] width 107 height 29
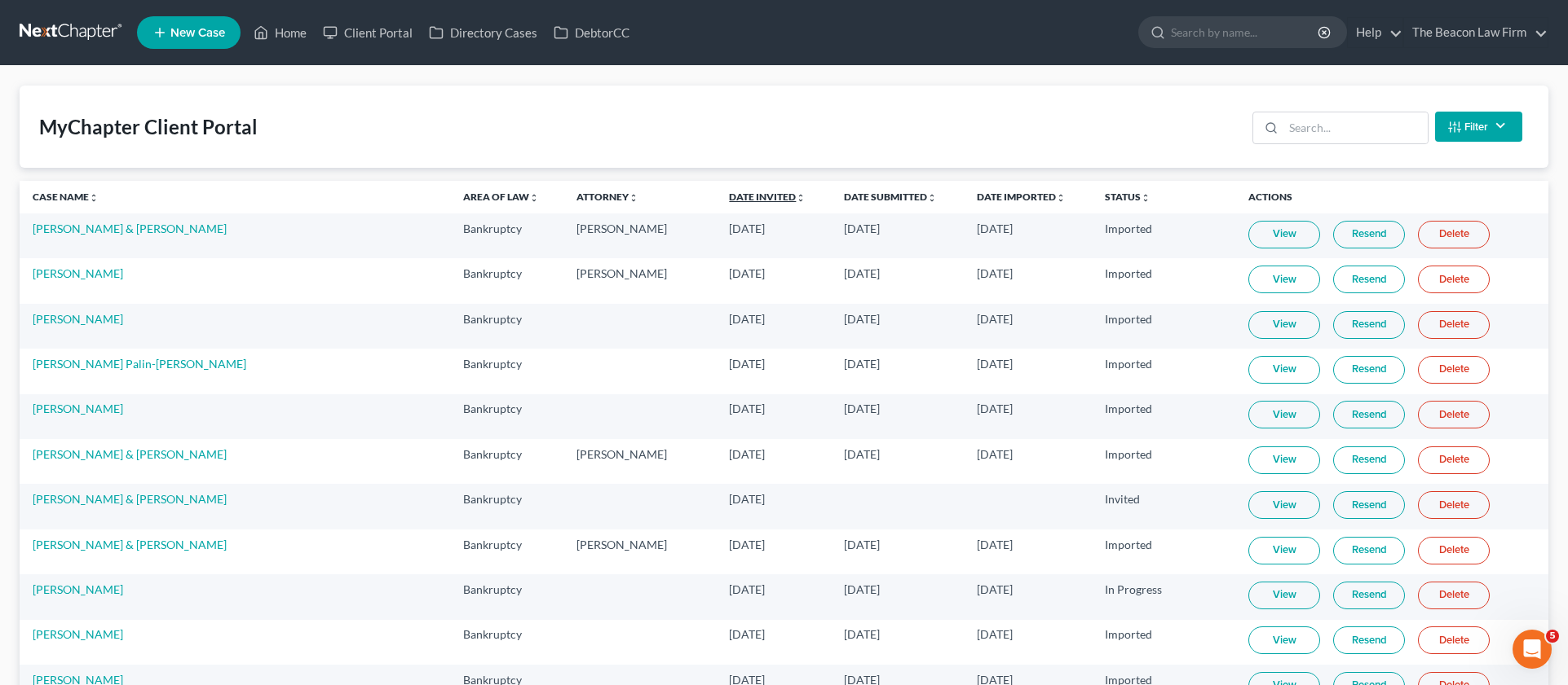
click at [716, 192] on th "Date Invited unfold_more expand_more expand_less" at bounding box center [773, 197] width 115 height 33
click at [729, 199] on link "Date Invited unfold_more expand_more expand_less" at bounding box center [768, 197] width 77 height 12
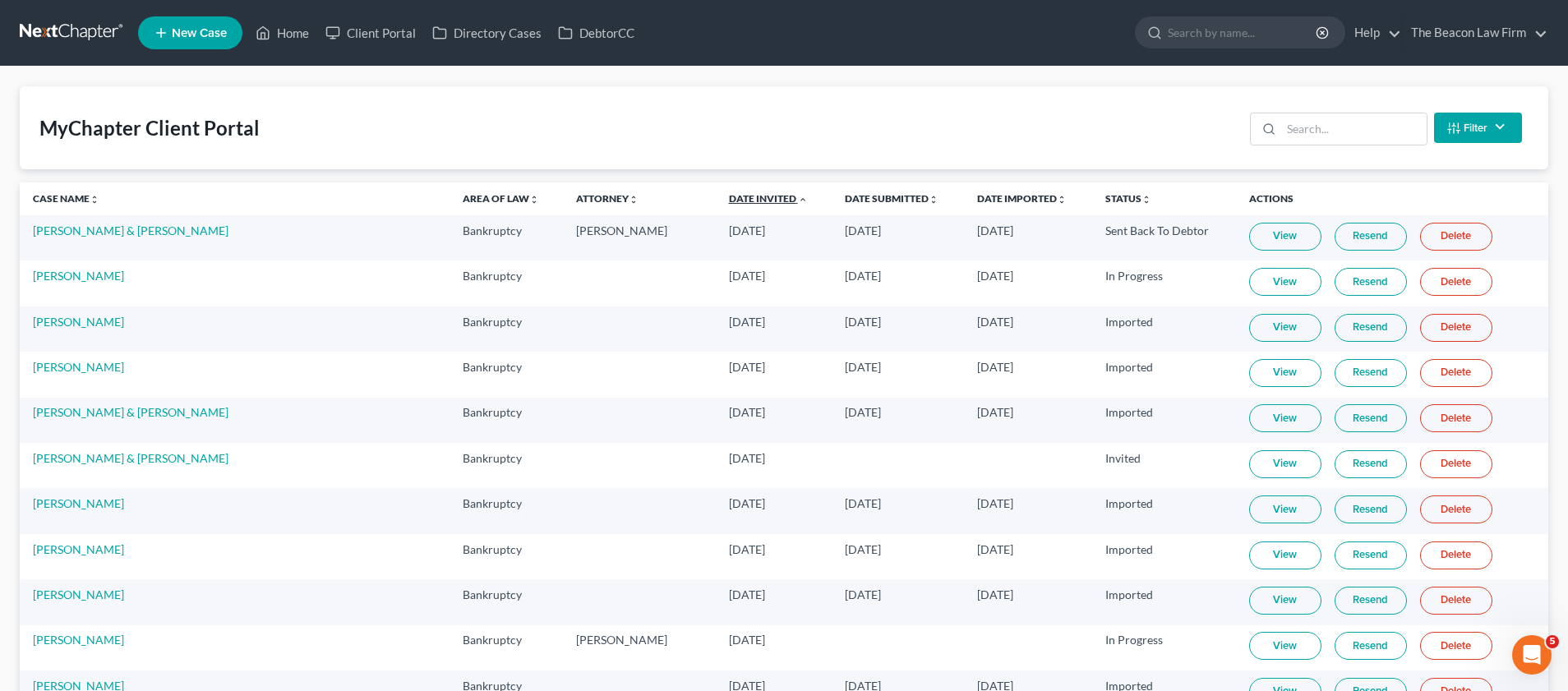
click at [729, 201] on link "Date Invited unfold_more expand_more expand_less" at bounding box center [769, 198] width 79 height 12
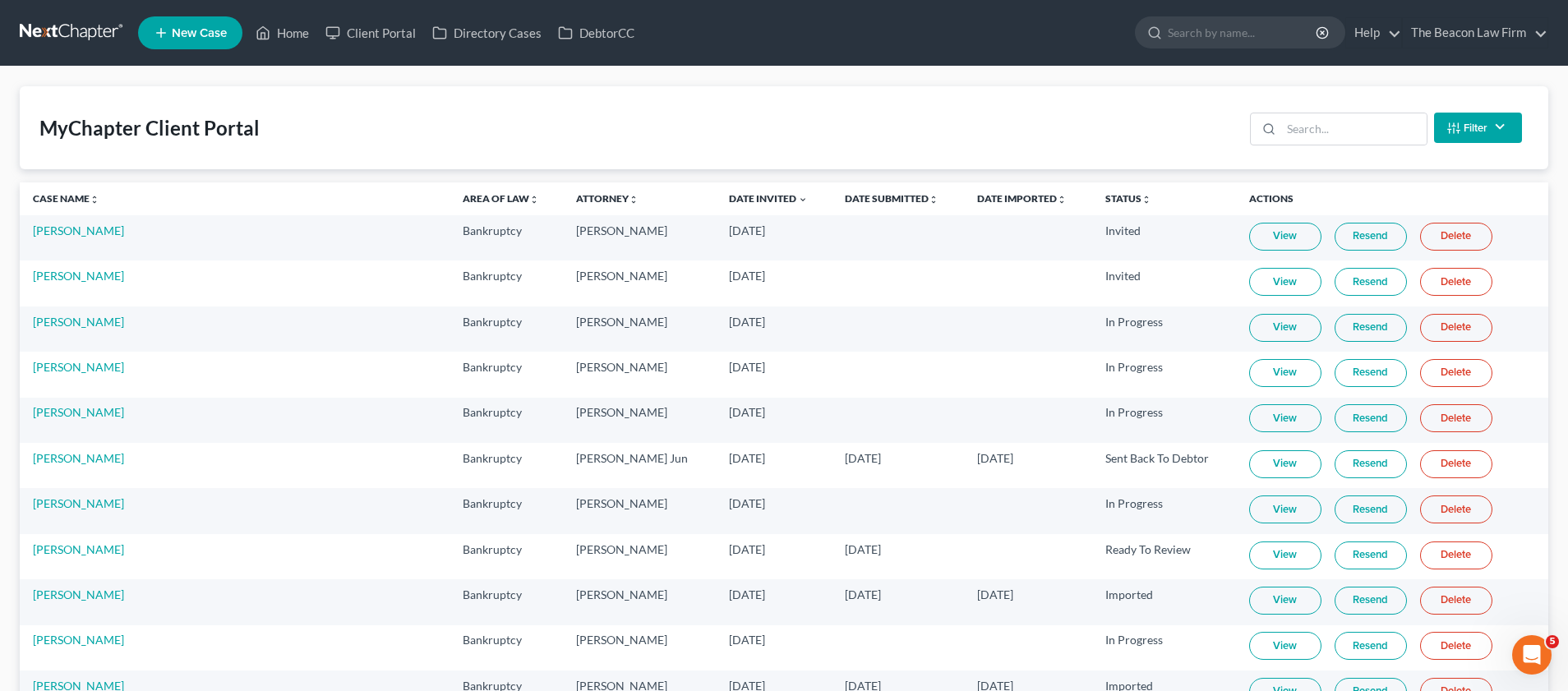
click at [1335, 240] on link "Resend" at bounding box center [1370, 237] width 73 height 28
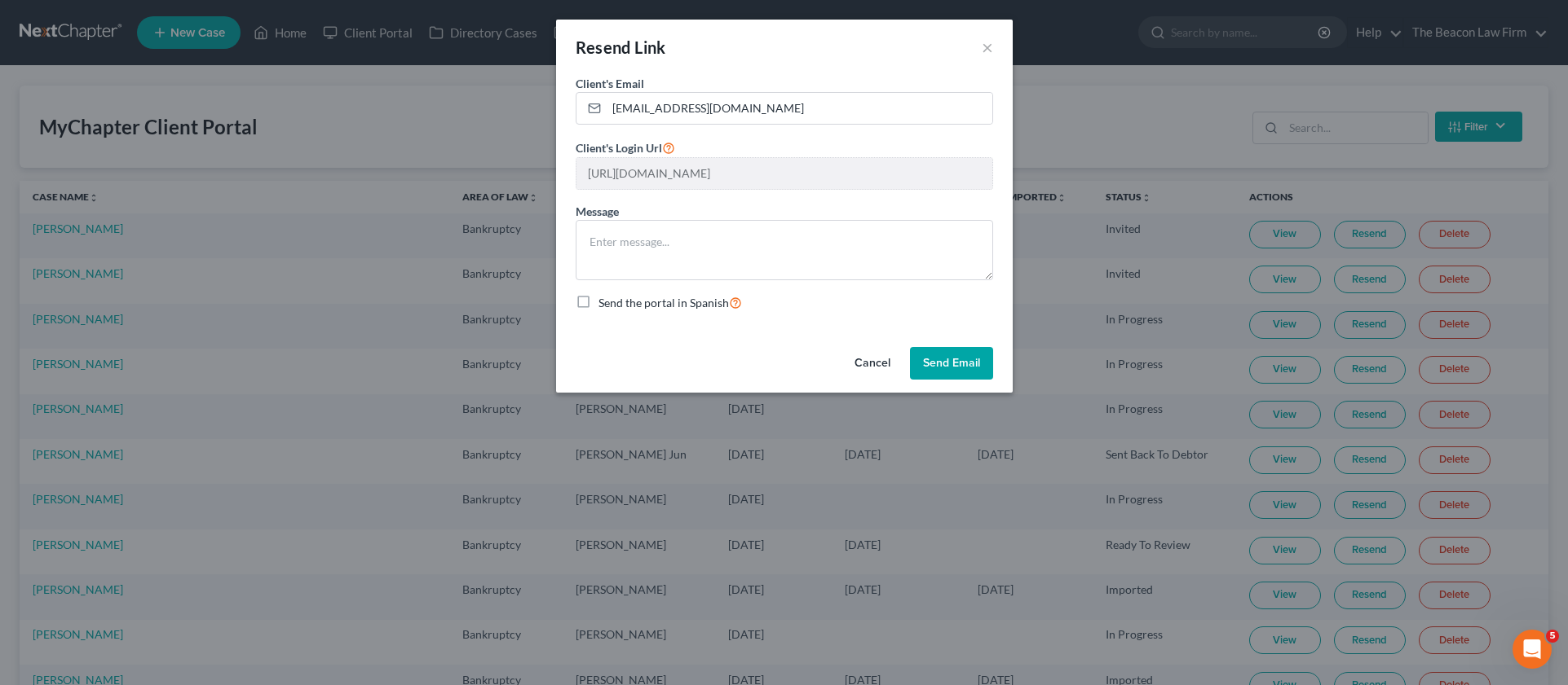
click at [942, 363] on button "Send Email" at bounding box center [951, 363] width 83 height 33
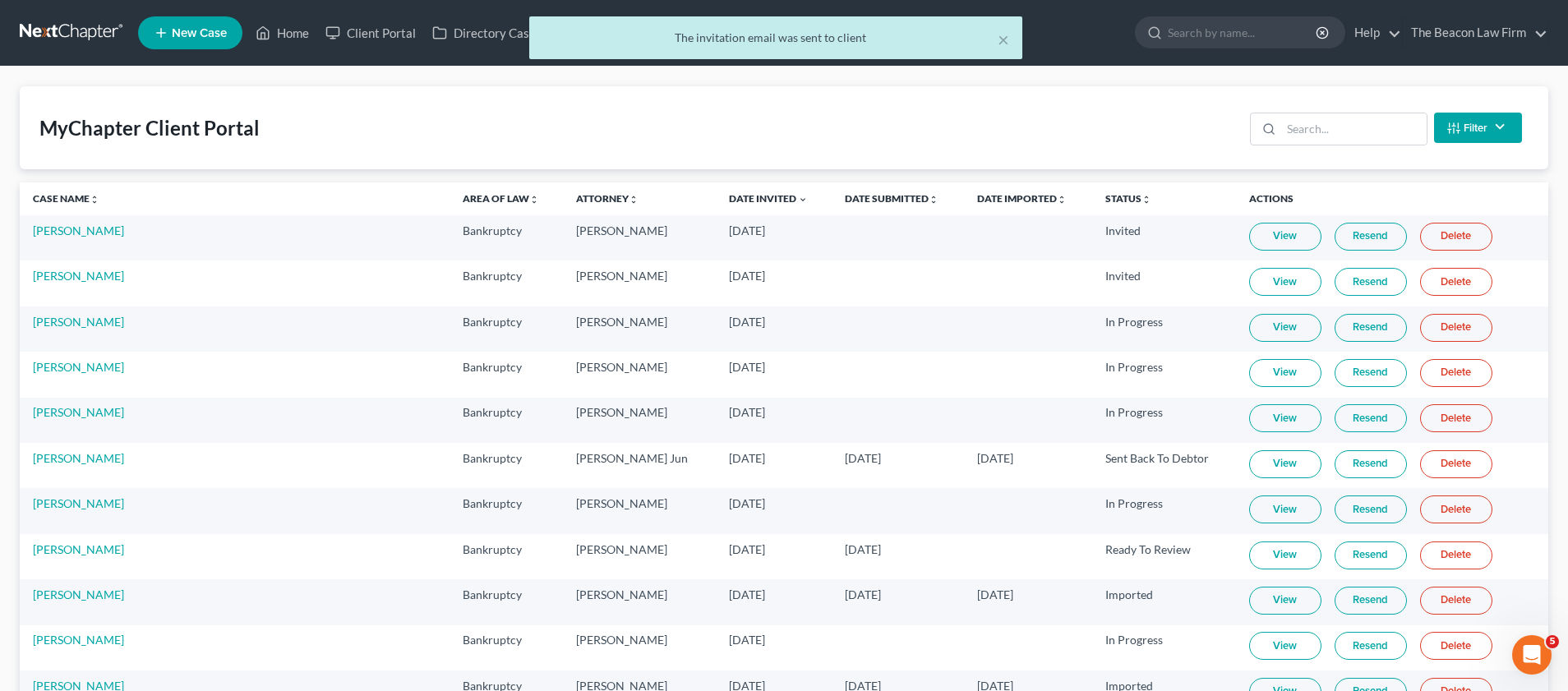
click at [1334, 236] on link "Resend" at bounding box center [1370, 237] width 73 height 28
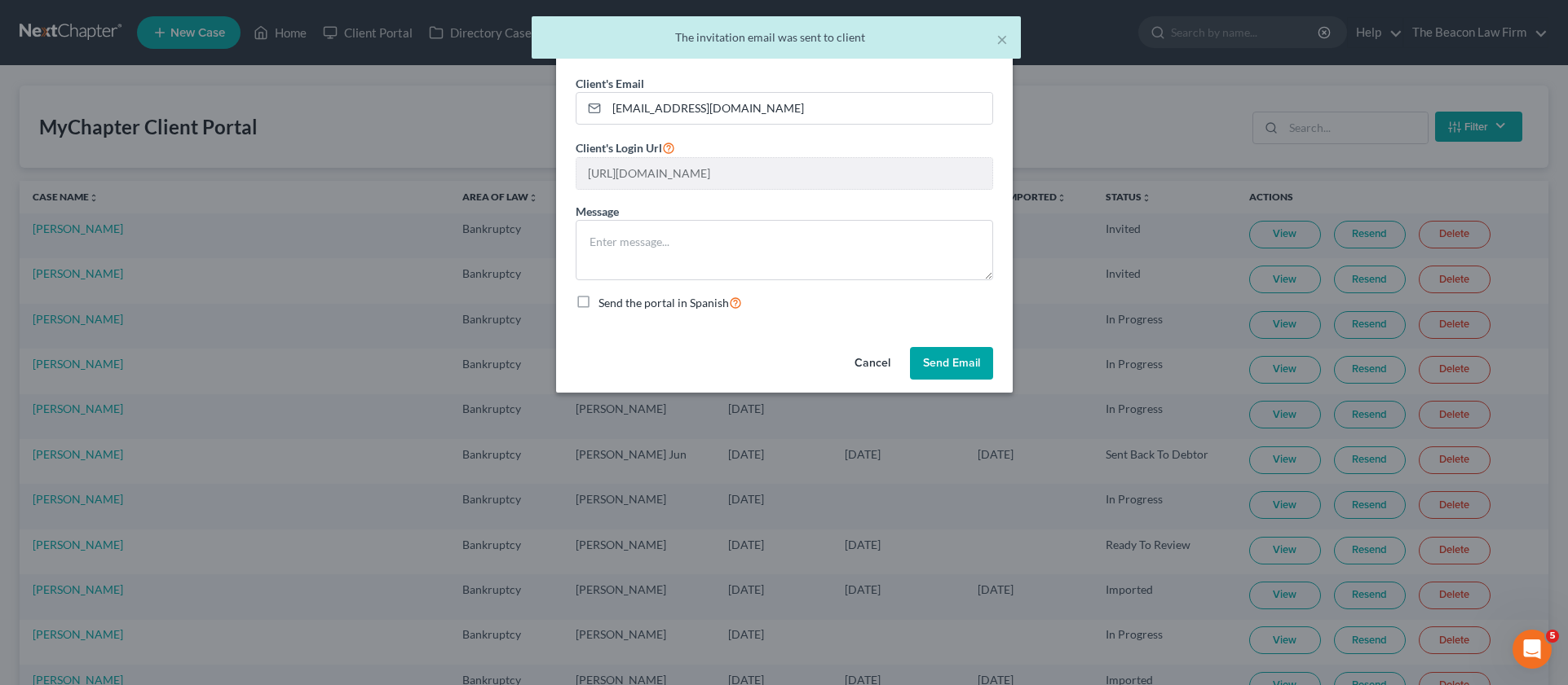
click at [961, 353] on button "Send Email" at bounding box center [951, 363] width 83 height 33
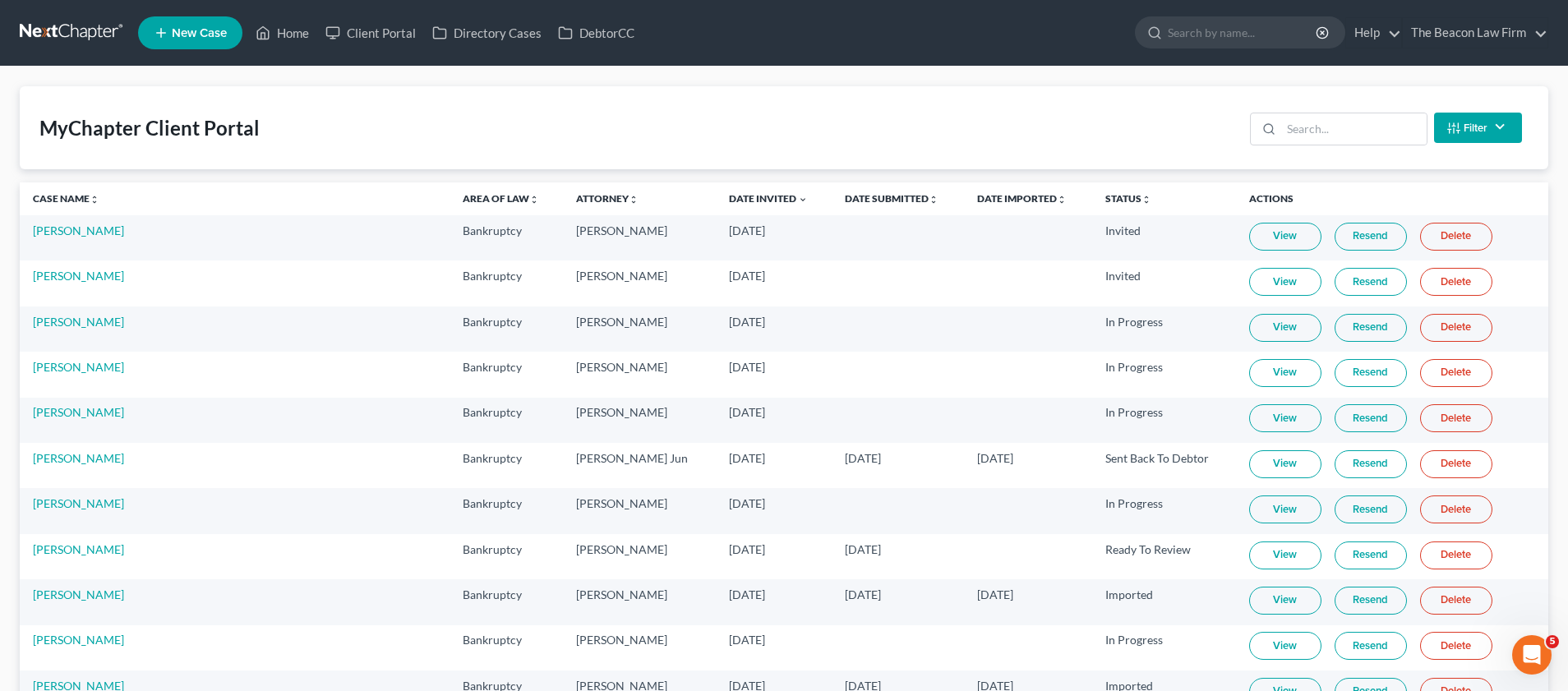
click at [1107, 126] on div "MyChapter Client Portal Filter Status Filter... Invited In Progress Ready To Re…" at bounding box center [784, 127] width 1528 height 83
click at [288, 36] on link "Home" at bounding box center [282, 32] width 70 height 29
